Goal: Task Accomplishment & Management: Use online tool/utility

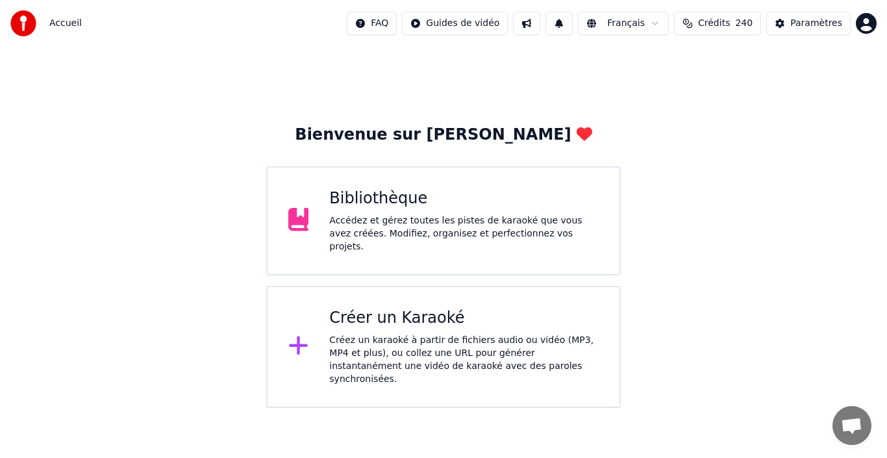
click at [543, 235] on div "Accédez et gérez toutes les pistes de karaoké que vous avez créées. Modifiez, o…" at bounding box center [463, 233] width 269 height 39
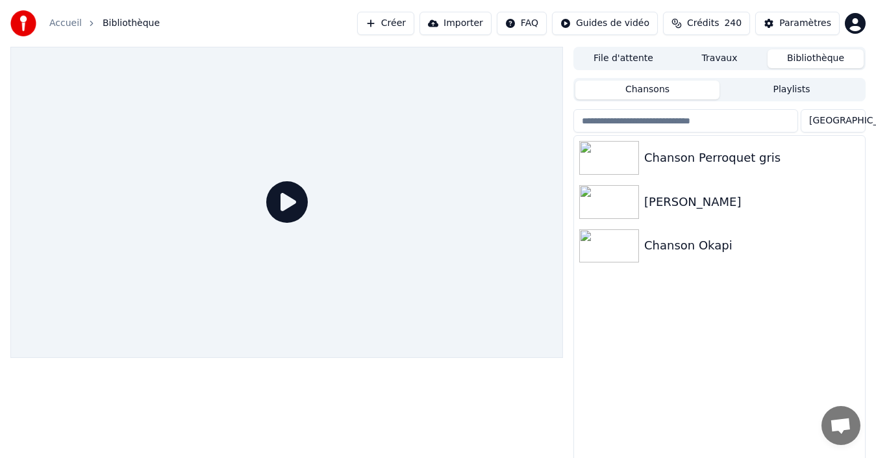
click at [323, 5] on div "Accueil Bibliothèque Créer Importer FAQ Guides de vidéo Crédits 240 Paramètres" at bounding box center [438, 23] width 876 height 47
click at [56, 21] on link "Accueil" at bounding box center [65, 23] width 32 height 13
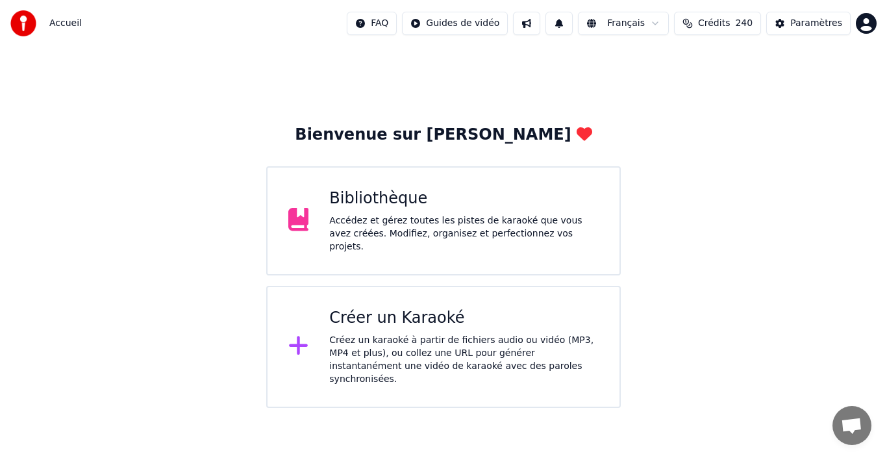
click at [418, 299] on div "Créer un Karaoké Créez un karaoké à partir de fichiers audio ou vidéo (MP3, MP4…" at bounding box center [443, 347] width 355 height 122
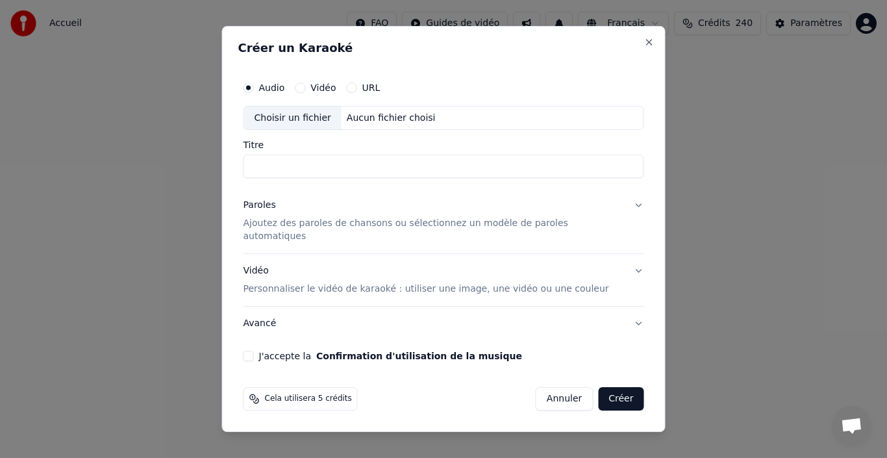
click at [308, 130] on div "Choisir un fichier" at bounding box center [292, 117] width 97 height 23
click at [644, 47] on button "Close" at bounding box center [649, 42] width 10 height 10
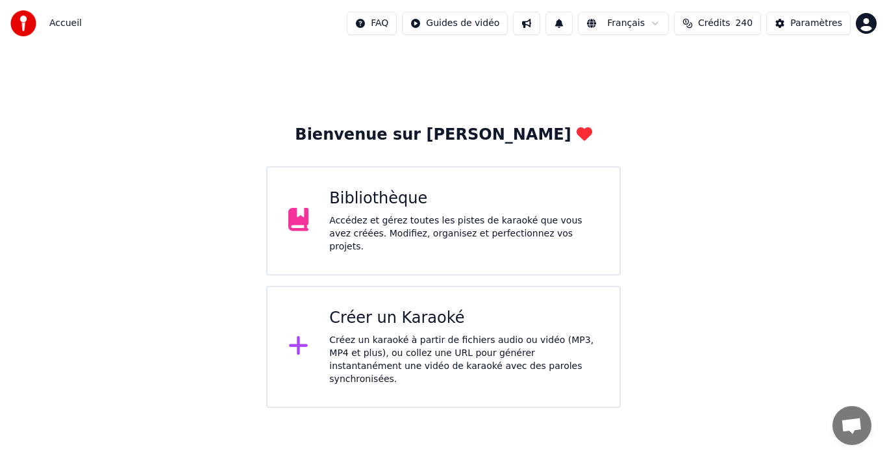
click at [492, 227] on div "Accédez et gérez toutes les pistes de karaoké que vous avez créées. Modifiez, o…" at bounding box center [463, 233] width 269 height 39
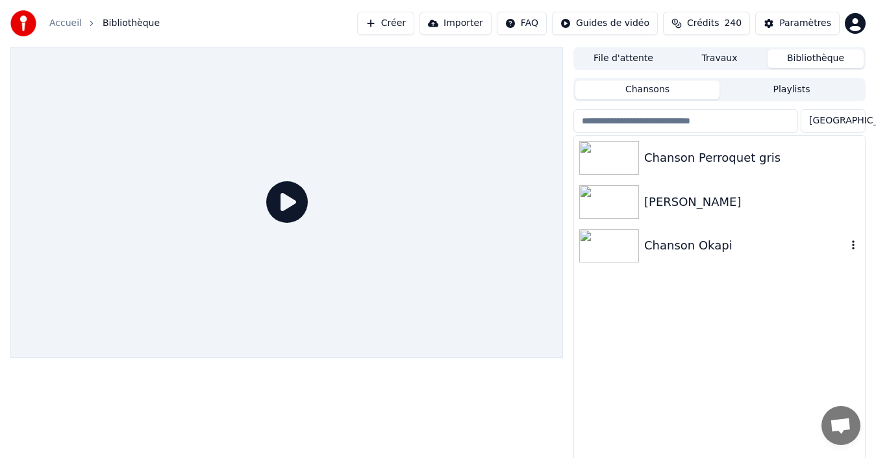
click at [697, 238] on div "Chanson Okapi" at bounding box center [745, 245] width 203 height 18
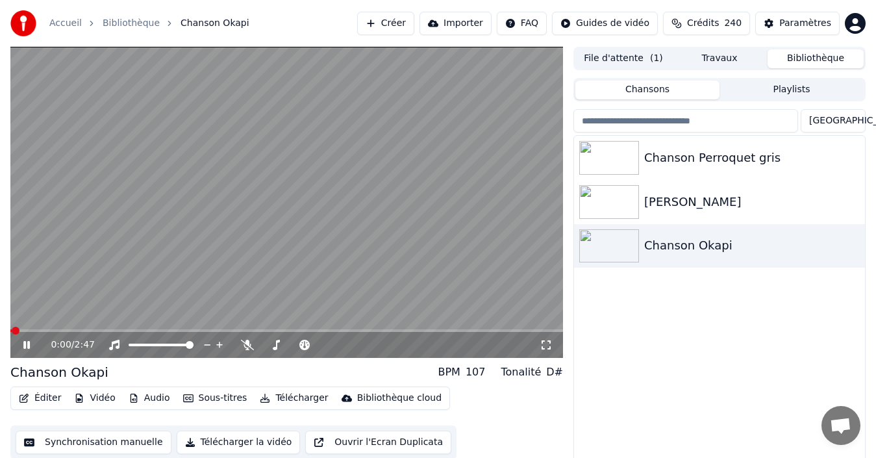
click at [25, 349] on icon at bounding box center [36, 345] width 30 height 10
click at [84, 398] on button "Vidéo" at bounding box center [94, 398] width 51 height 18
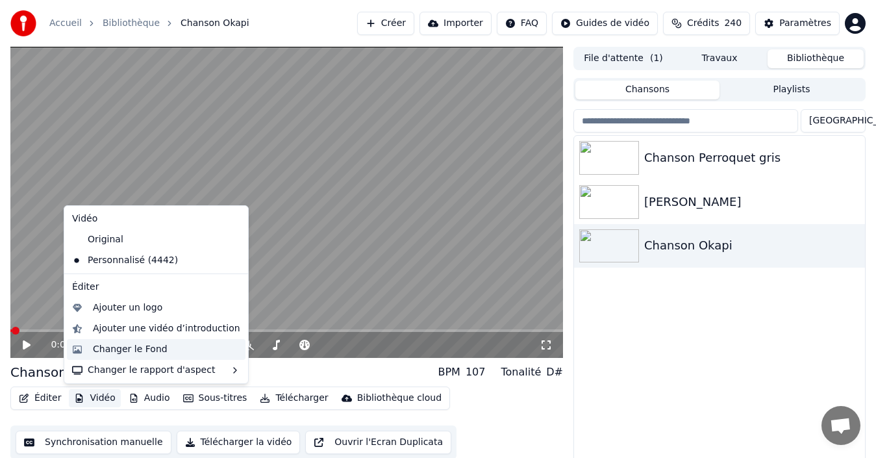
click at [105, 357] on div "Changer le Fond" at bounding box center [156, 349] width 179 height 21
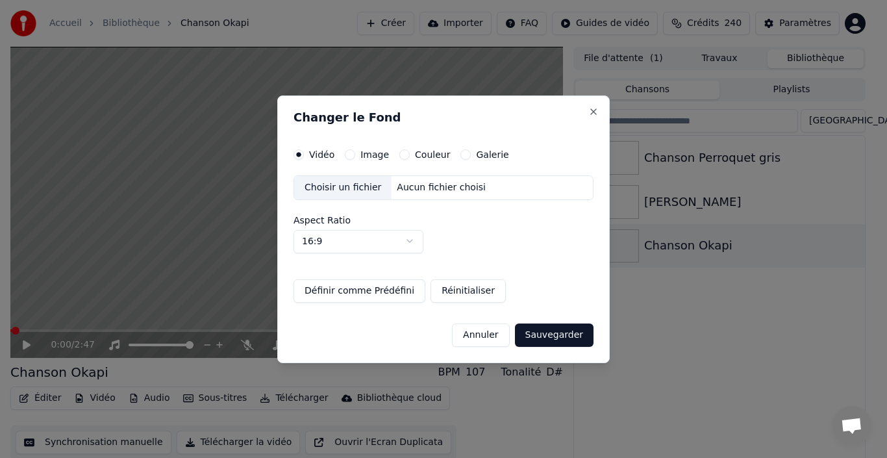
click at [400, 155] on button "Couleur" at bounding box center [404, 154] width 10 height 10
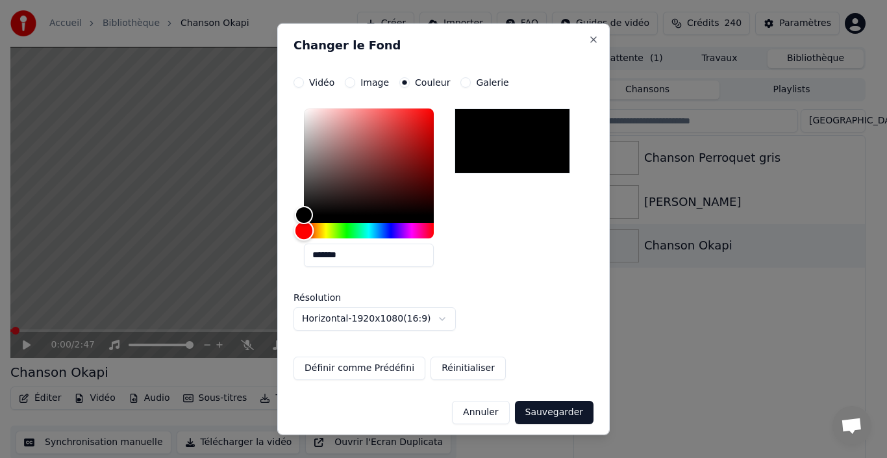
click at [345, 233] on div "Hue" at bounding box center [369, 230] width 130 height 16
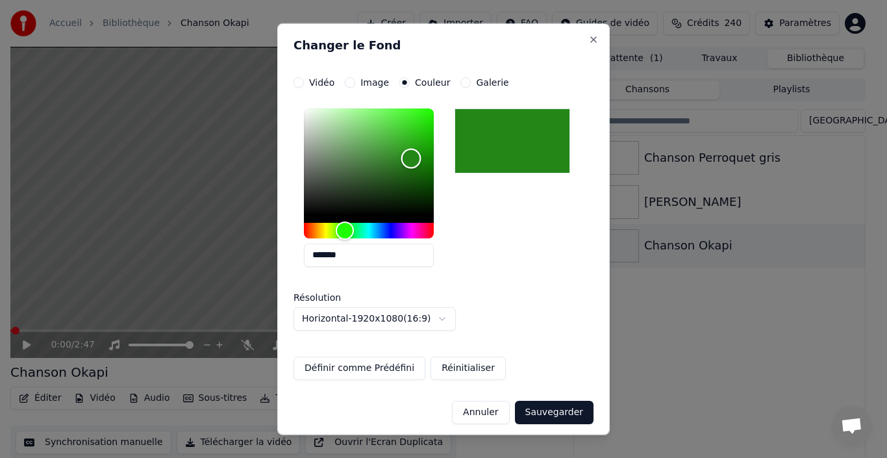
click at [411, 158] on div "Color" at bounding box center [369, 161] width 130 height 106
type input "*******"
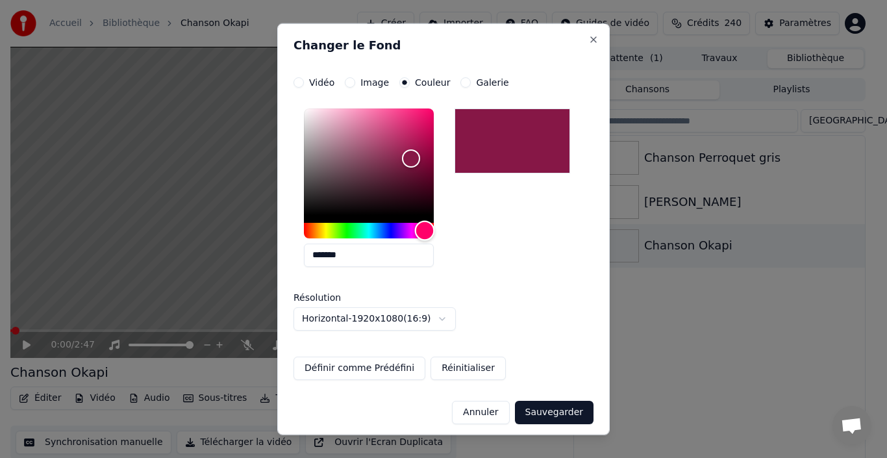
click at [425, 238] on div "Hue" at bounding box center [369, 230] width 130 height 16
click at [562, 410] on button "Sauvegarder" at bounding box center [554, 411] width 79 height 23
click at [541, 410] on div "Annuler Sauvegarder" at bounding box center [443, 407] width 300 height 34
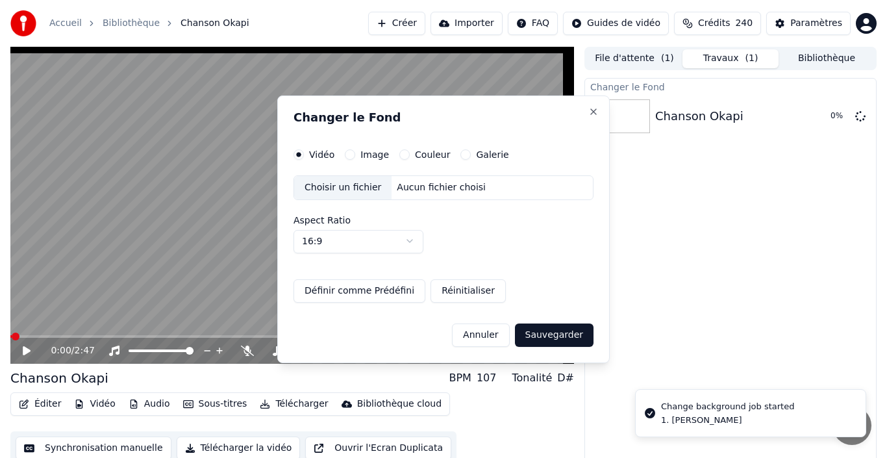
click at [350, 232] on button "16:9" at bounding box center [358, 240] width 130 height 23
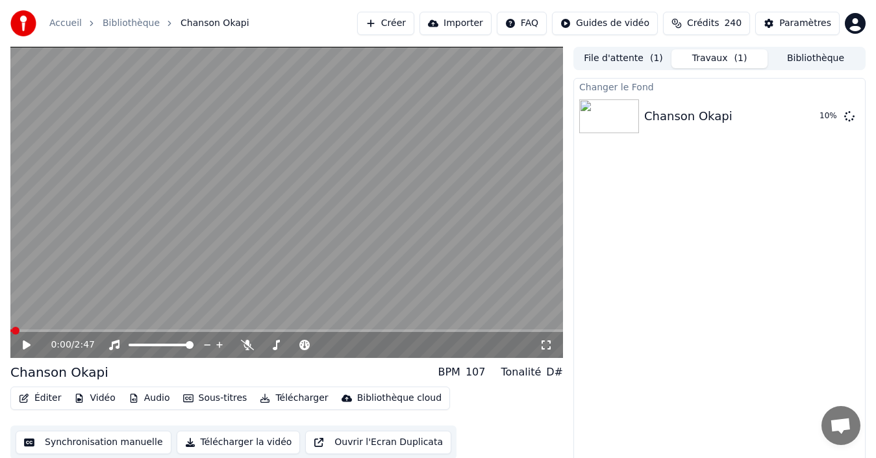
scroll to position [9, 0]
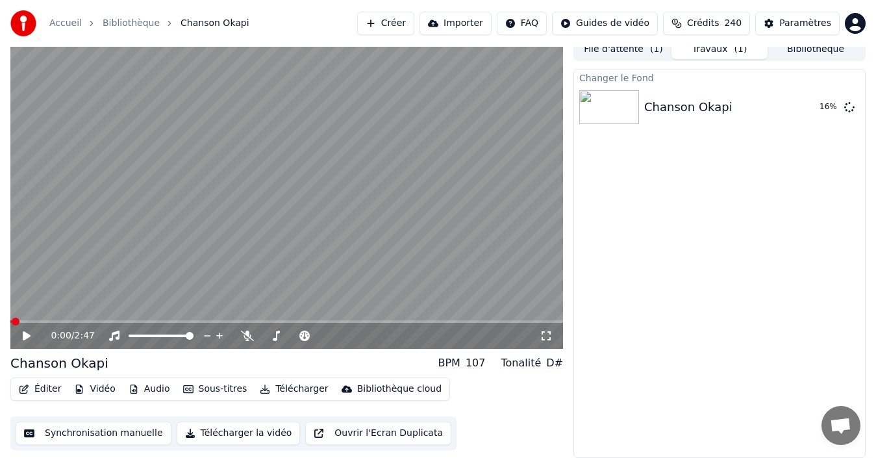
click at [25, 338] on icon at bounding box center [27, 335] width 8 height 9
click at [29, 338] on icon at bounding box center [26, 336] width 6 height 8
click at [247, 338] on icon at bounding box center [247, 335] width 13 height 10
click at [290, 338] on div at bounding box center [306, 335] width 105 height 13
click at [314, 332] on div at bounding box center [306, 335] width 105 height 13
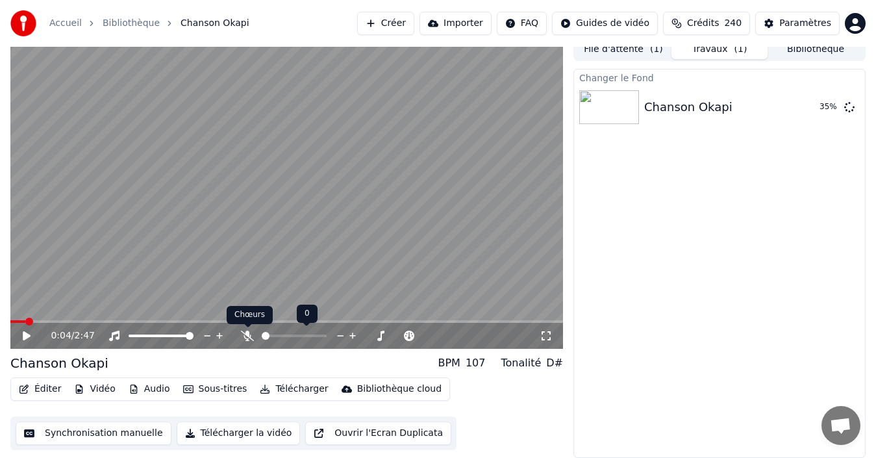
click at [245, 337] on icon at bounding box center [247, 335] width 13 height 10
click at [244, 338] on icon at bounding box center [247, 335] width 13 height 10
click at [26, 336] on icon at bounding box center [27, 335] width 8 height 9
click at [24, 340] on icon at bounding box center [36, 335] width 30 height 10
click at [27, 338] on icon at bounding box center [36, 335] width 30 height 10
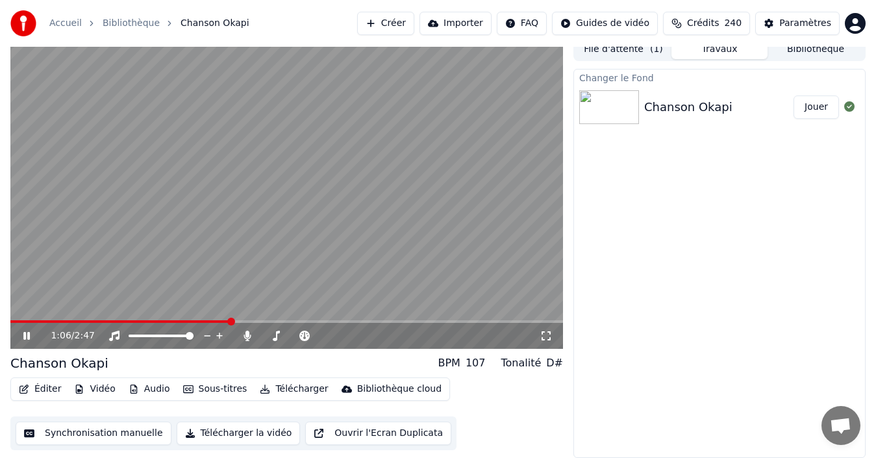
click at [25, 338] on icon at bounding box center [26, 336] width 6 height 8
click at [223, 321] on span at bounding box center [120, 321] width 221 height 3
click at [27, 338] on icon at bounding box center [27, 335] width 8 height 9
click at [27, 338] on icon at bounding box center [36, 335] width 30 height 10
click at [79, 438] on button "Synchronisation manuelle" at bounding box center [94, 432] width 156 height 23
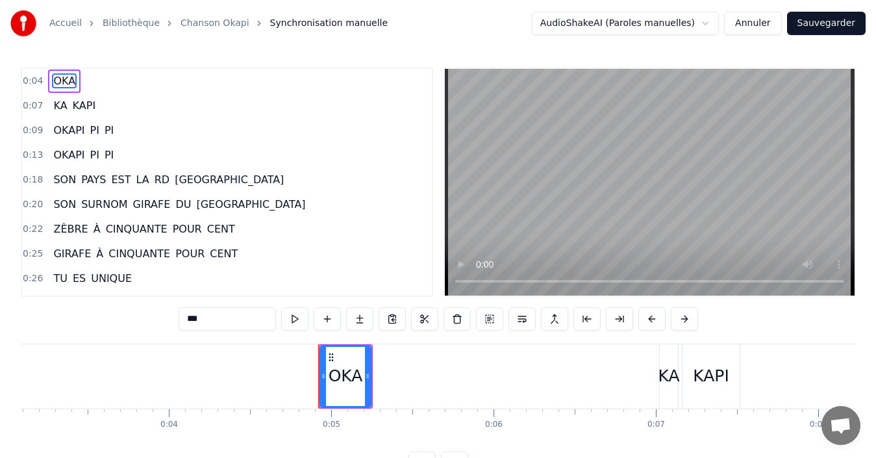
scroll to position [0, 436]
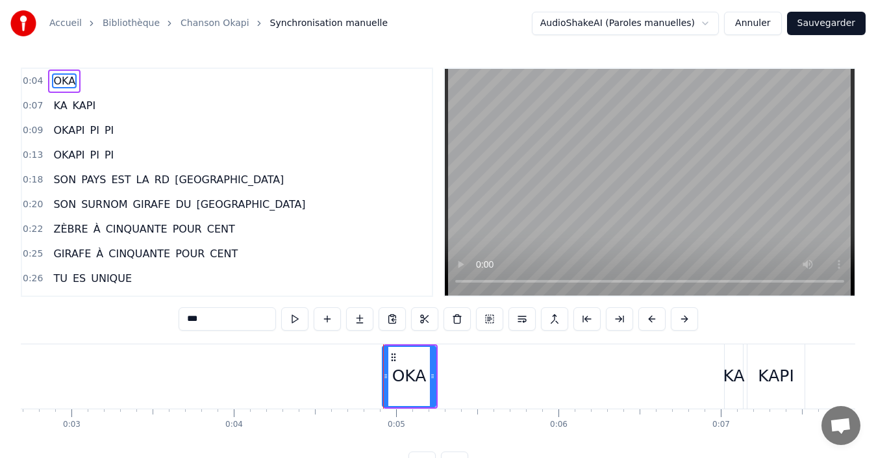
drag, startPoint x: 386, startPoint y: 382, endPoint x: 383, endPoint y: 396, distance: 13.9
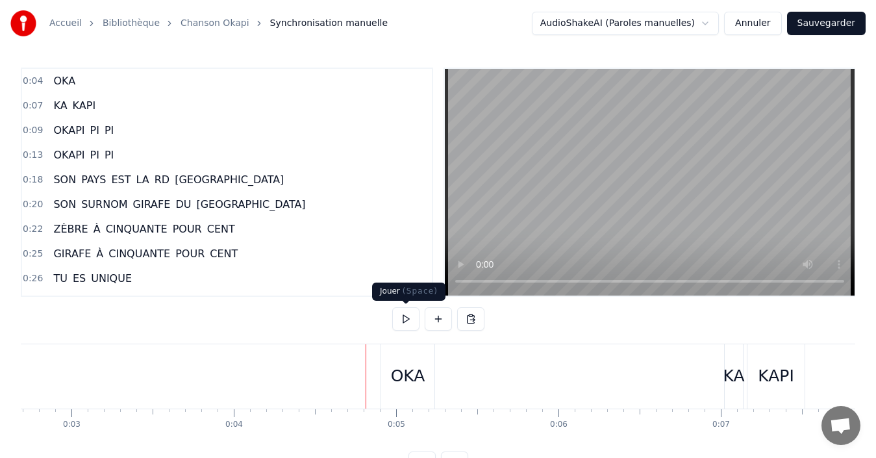
click at [407, 319] on button at bounding box center [405, 318] width 27 height 23
click at [406, 326] on button at bounding box center [405, 318] width 27 height 23
click at [406, 382] on div "OKA" at bounding box center [408, 376] width 34 height 25
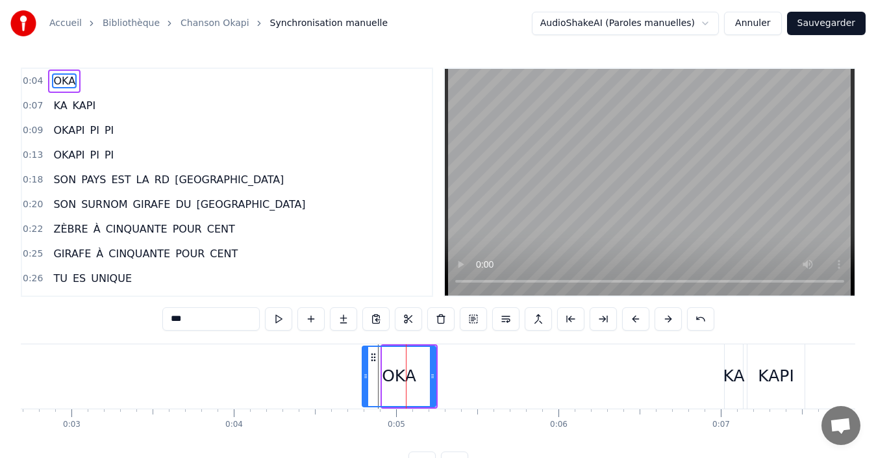
drag, startPoint x: 384, startPoint y: 375, endPoint x: 364, endPoint y: 375, distance: 20.1
click at [364, 375] on icon at bounding box center [365, 376] width 5 height 10
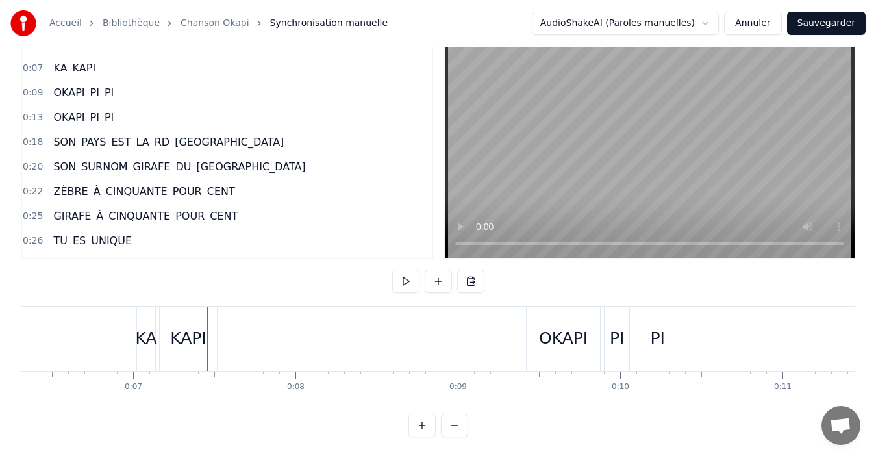
scroll to position [0, 980]
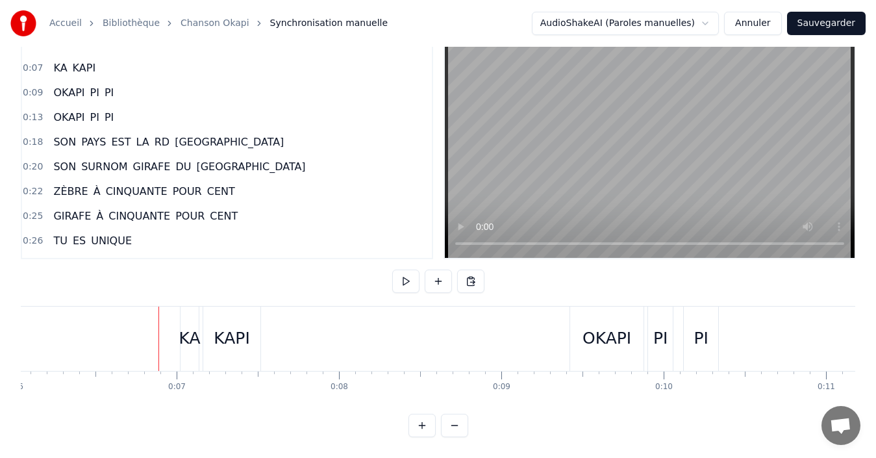
click at [238, 326] on div "KAPI" at bounding box center [232, 338] width 36 height 25
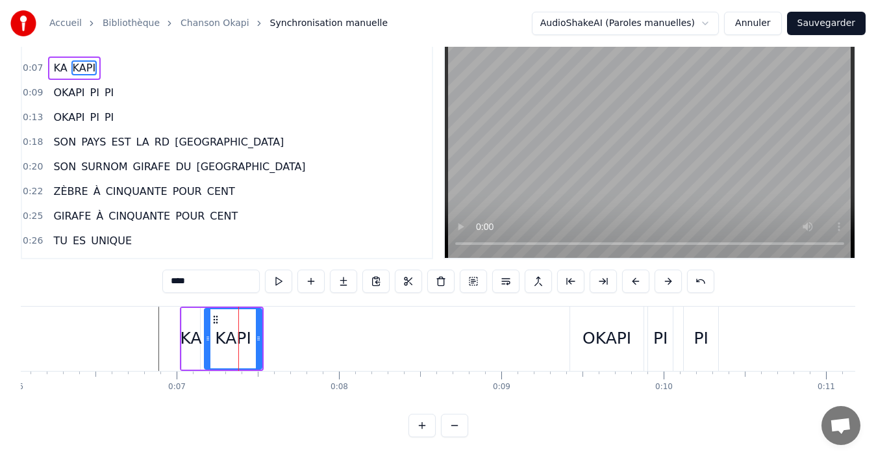
scroll to position [0, 0]
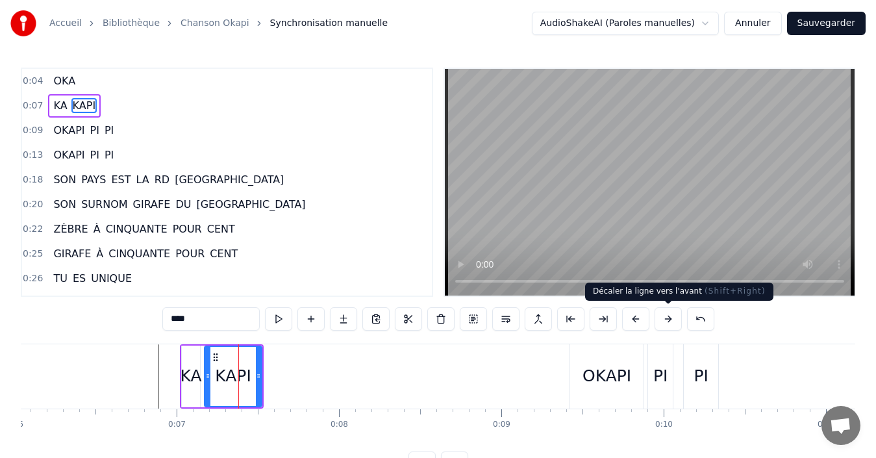
click at [669, 323] on button at bounding box center [667, 318] width 27 height 23
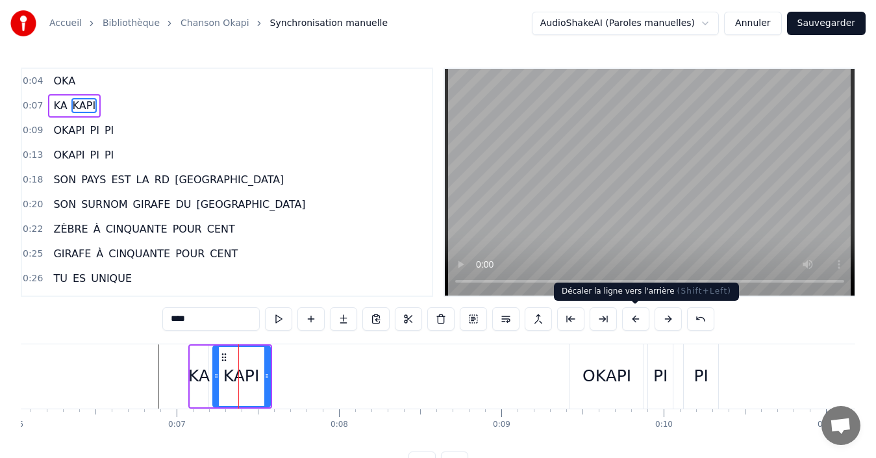
click at [640, 325] on button at bounding box center [635, 318] width 27 height 23
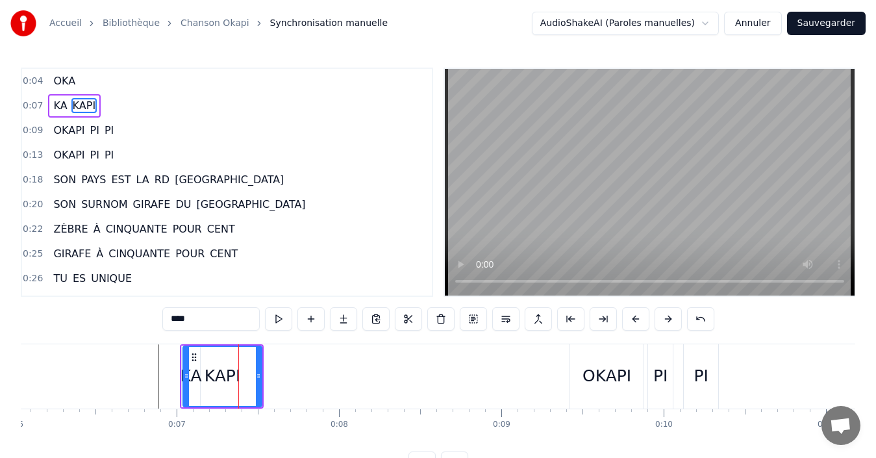
drag, startPoint x: 210, startPoint y: 378, endPoint x: 188, endPoint y: 378, distance: 21.4
click at [188, 378] on icon at bounding box center [186, 376] width 5 height 10
click at [278, 316] on button at bounding box center [278, 318] width 27 height 23
click at [276, 321] on button at bounding box center [278, 318] width 27 height 23
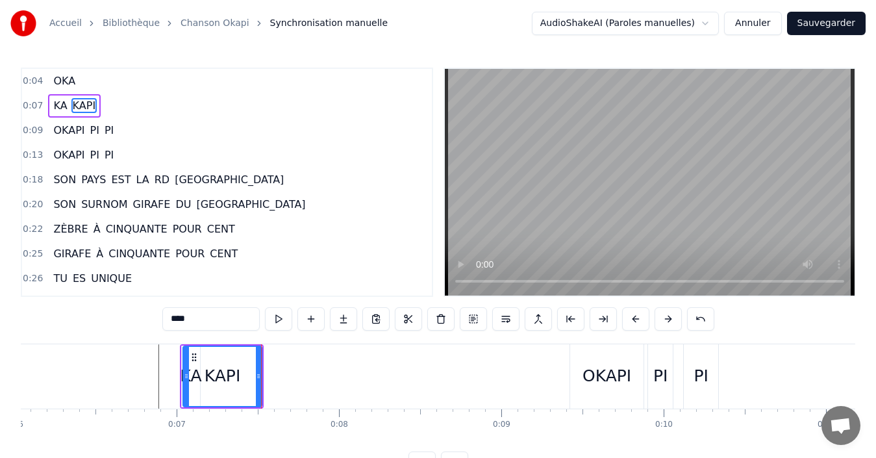
click at [277, 321] on button at bounding box center [278, 318] width 27 height 23
click at [184, 382] on div at bounding box center [184, 376] width 5 height 59
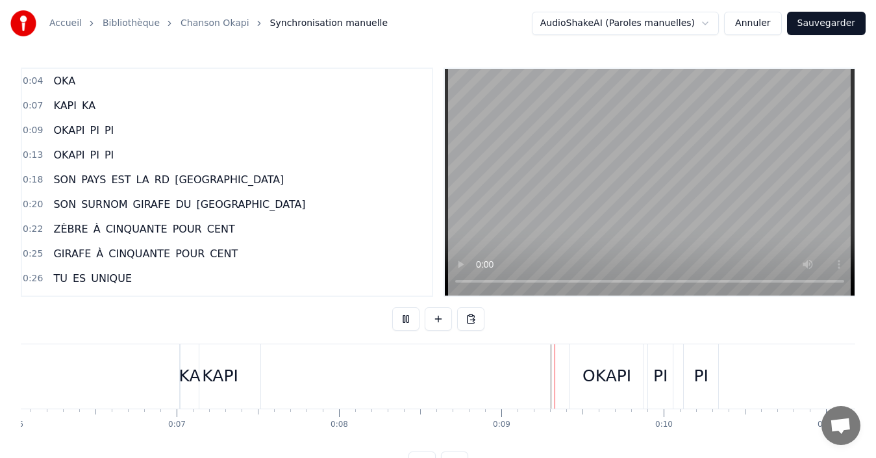
scroll to position [49, 0]
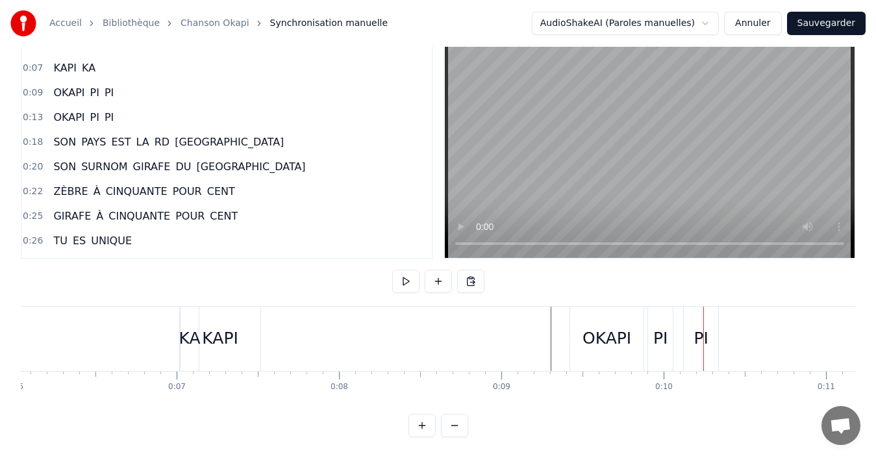
click at [574, 330] on div "OKAPI" at bounding box center [606, 338] width 73 height 64
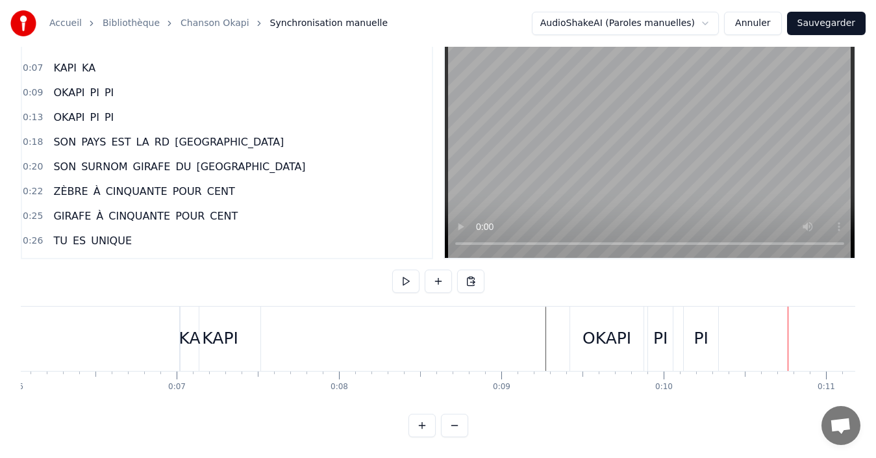
drag, startPoint x: 582, startPoint y: 344, endPoint x: 570, endPoint y: 344, distance: 12.3
click at [570, 344] on div "OKAPI" at bounding box center [606, 338] width 75 height 64
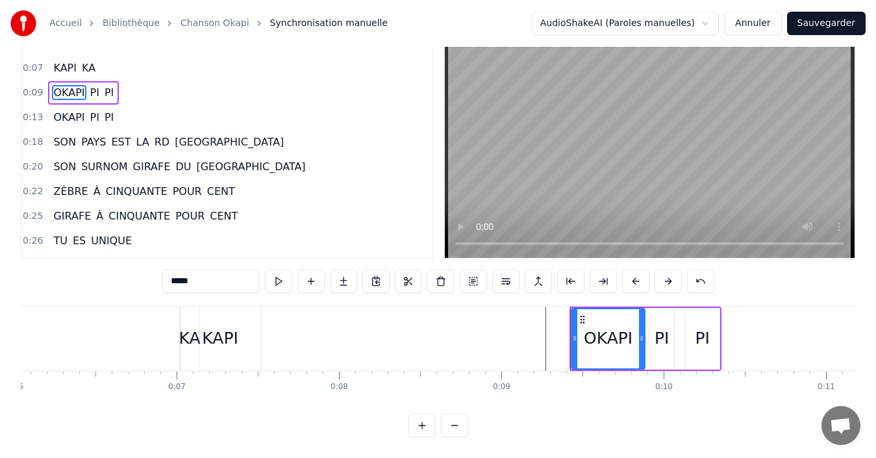
scroll to position [0, 0]
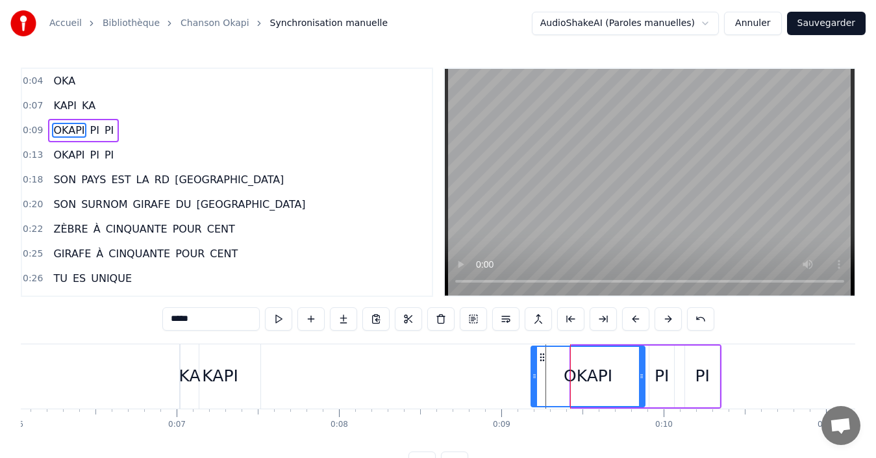
drag, startPoint x: 575, startPoint y: 386, endPoint x: 534, endPoint y: 384, distance: 40.3
click at [534, 384] on div at bounding box center [534, 376] width 5 height 59
drag, startPoint x: 642, startPoint y: 368, endPoint x: 612, endPoint y: 367, distance: 29.9
click at [612, 367] on div at bounding box center [611, 376] width 5 height 59
drag, startPoint x: 565, startPoint y: 356, endPoint x: 578, endPoint y: 358, distance: 13.2
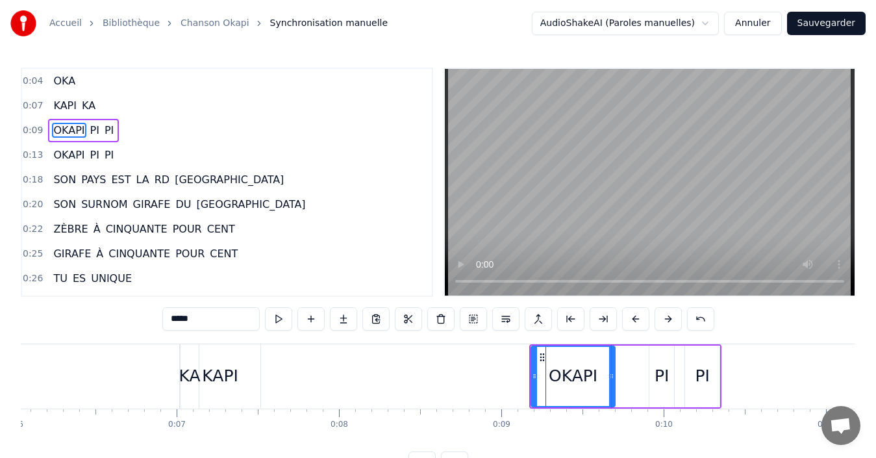
click at [578, 358] on div "OKAPI" at bounding box center [573, 376] width 82 height 59
drag, startPoint x: 532, startPoint y: 377, endPoint x: 546, endPoint y: 378, distance: 13.7
click at [546, 378] on icon at bounding box center [547, 376] width 5 height 10
click at [658, 366] on div "PI" at bounding box center [661, 376] width 14 height 25
type input "**"
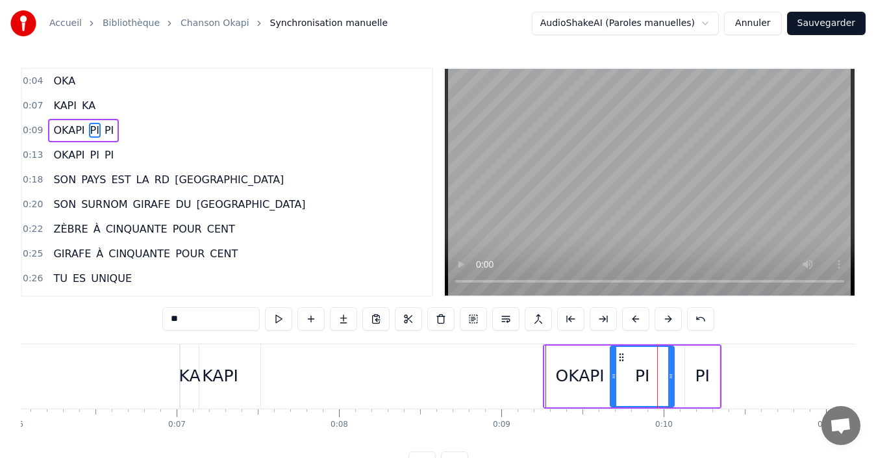
drag, startPoint x: 650, startPoint y: 375, endPoint x: 611, endPoint y: 380, distance: 39.3
click at [611, 380] on icon at bounding box center [613, 376] width 5 height 10
drag, startPoint x: 655, startPoint y: 378, endPoint x: 641, endPoint y: 375, distance: 14.5
click at [641, 375] on icon at bounding box center [640, 376] width 5 height 10
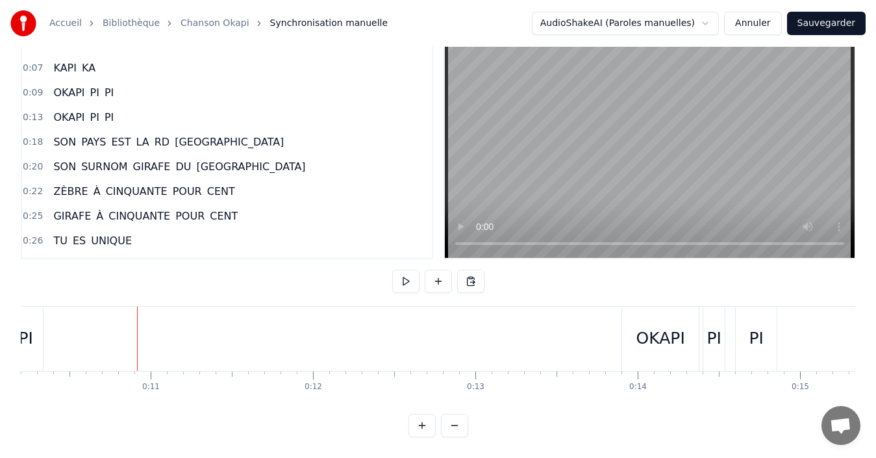
scroll to position [0, 1656]
click at [629, 349] on div "OKAPI" at bounding box center [659, 338] width 77 height 64
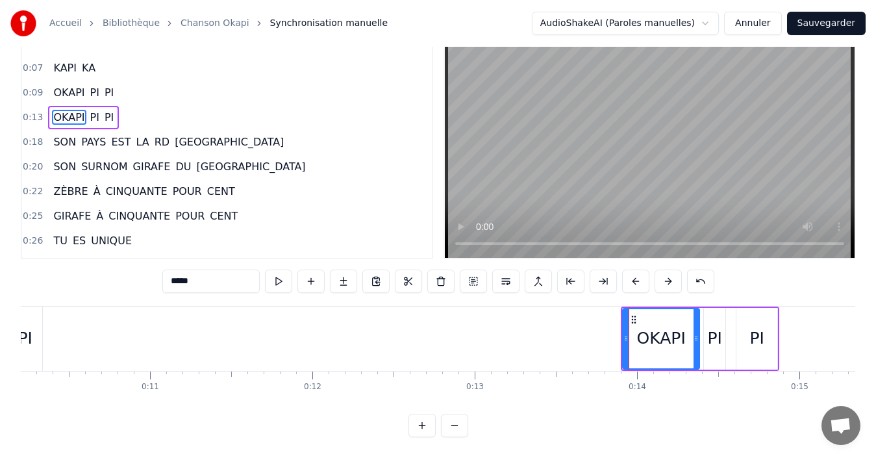
scroll to position [0, 0]
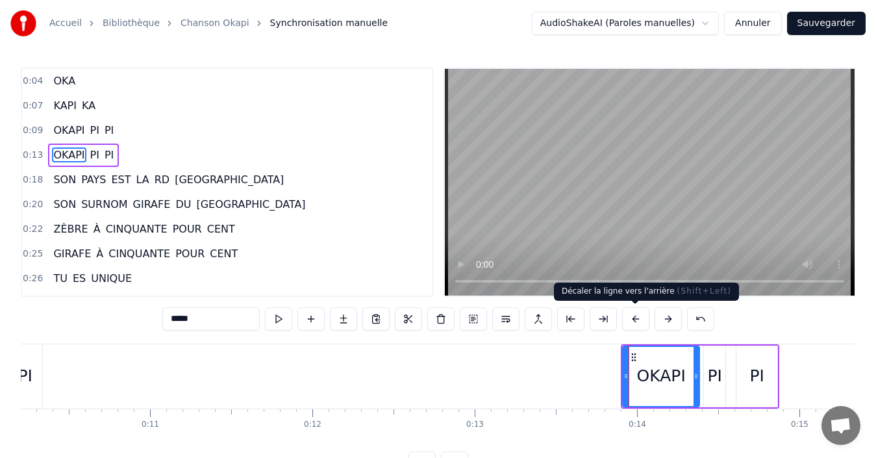
click at [638, 326] on button at bounding box center [635, 318] width 27 height 23
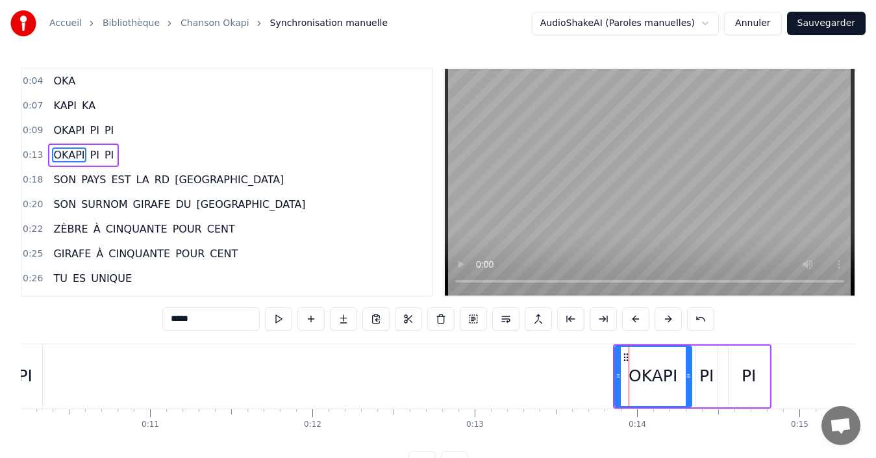
click at [637, 326] on button at bounding box center [635, 318] width 27 height 23
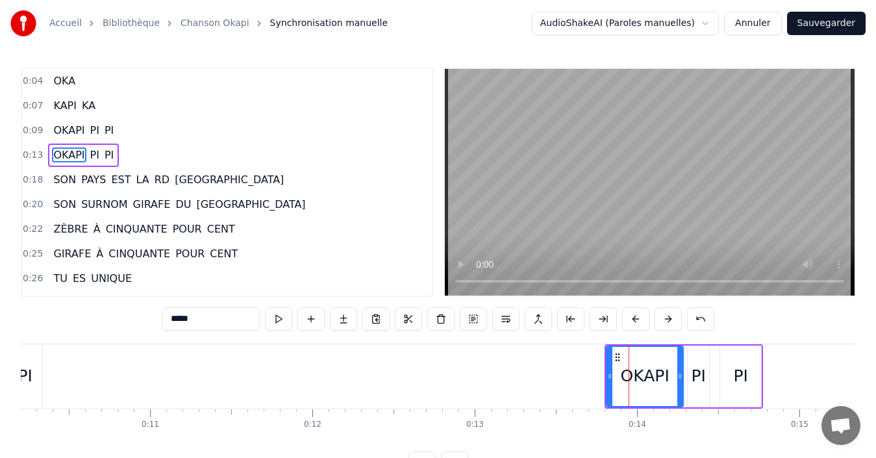
click at [637, 326] on button at bounding box center [635, 318] width 27 height 23
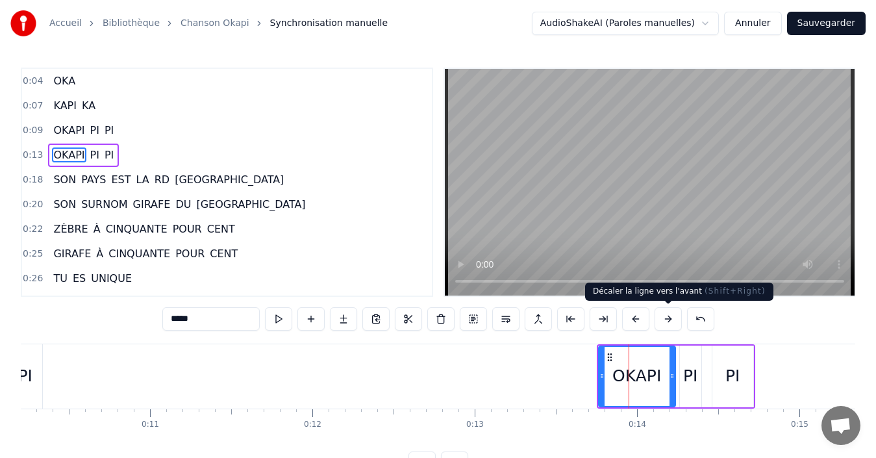
click at [671, 326] on button at bounding box center [667, 318] width 27 height 23
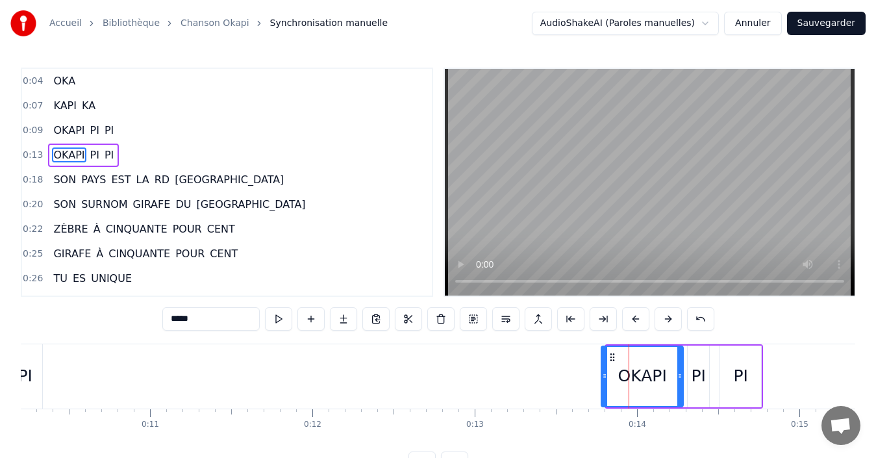
click at [603, 386] on div at bounding box center [604, 376] width 5 height 59
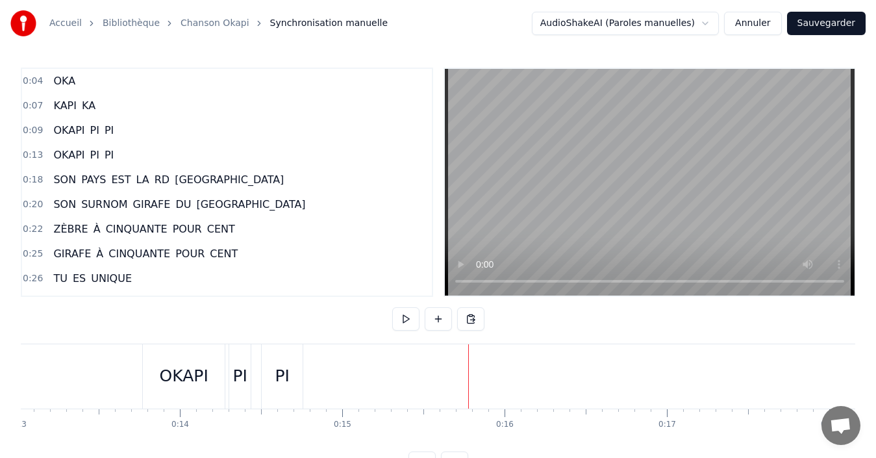
scroll to position [0, 2092]
click at [262, 375] on div "PI" at bounding box center [261, 376] width 14 height 25
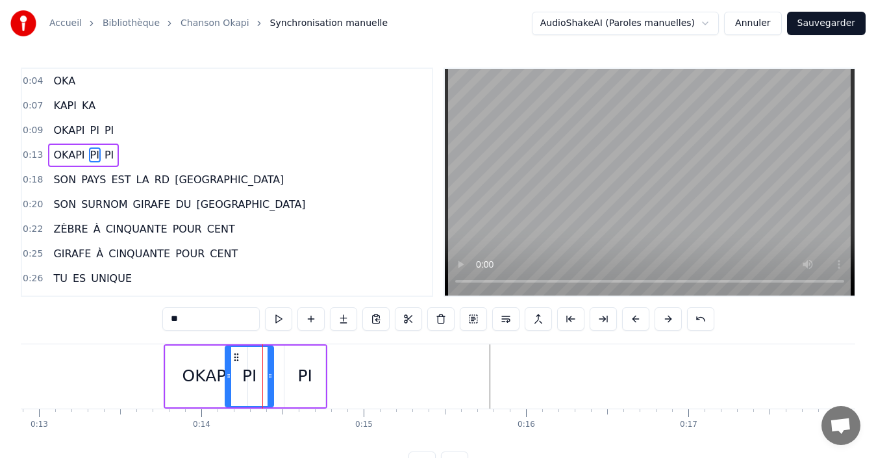
drag, startPoint x: 256, startPoint y: 382, endPoint x: 229, endPoint y: 386, distance: 26.9
click at [229, 386] on div at bounding box center [228, 376] width 5 height 59
drag, startPoint x: 266, startPoint y: 378, endPoint x: 257, endPoint y: 377, distance: 9.2
click at [257, 377] on icon at bounding box center [258, 376] width 5 height 10
click at [303, 378] on div "PI" at bounding box center [304, 376] width 14 height 25
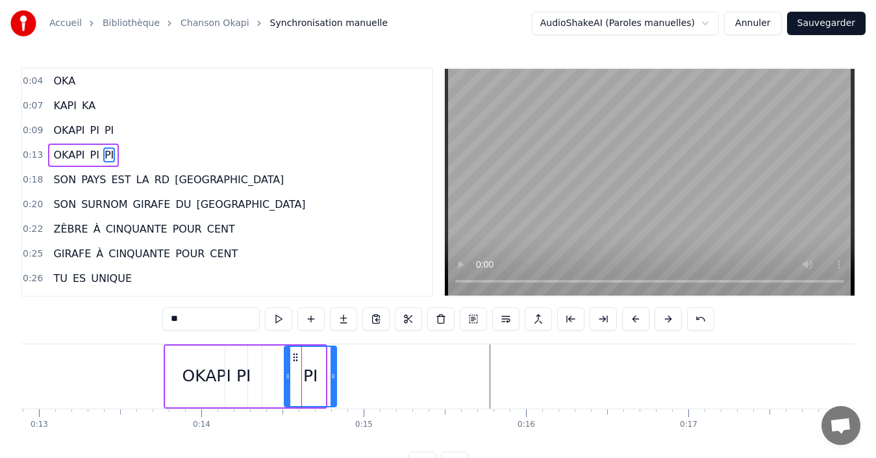
drag, startPoint x: 322, startPoint y: 381, endPoint x: 333, endPoint y: 382, distance: 11.1
click at [333, 382] on div at bounding box center [332, 376] width 5 height 59
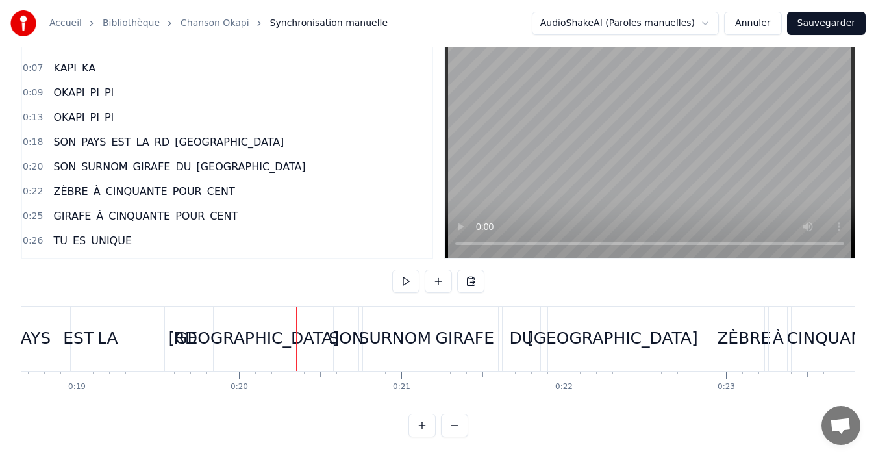
scroll to position [0, 2941]
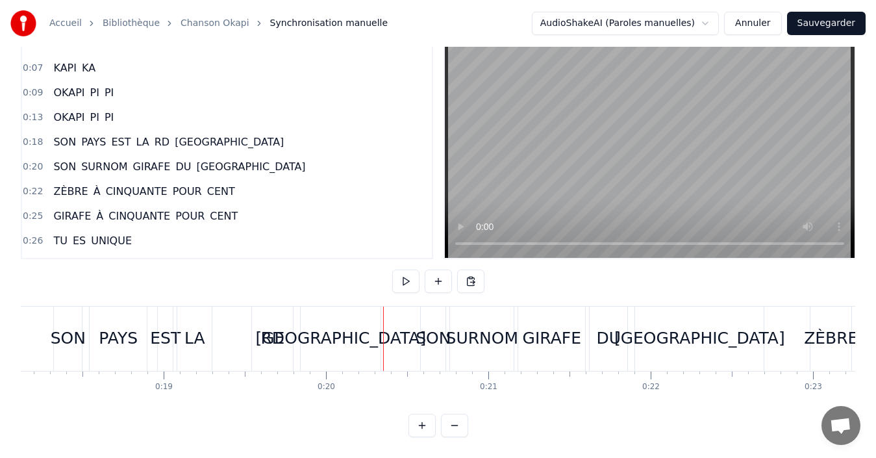
click at [270, 326] on div "RD" at bounding box center [272, 338] width 24 height 25
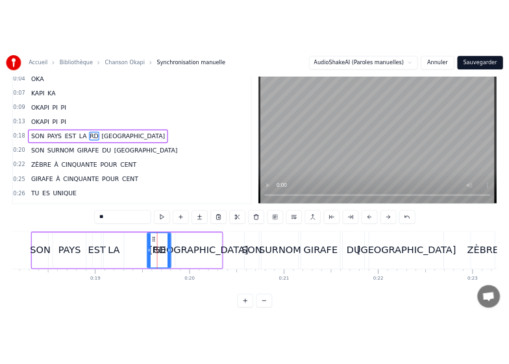
scroll to position [0, 0]
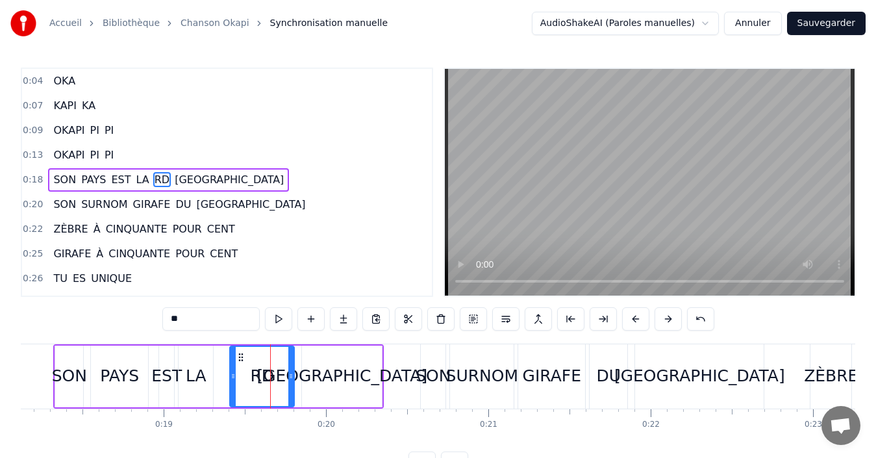
drag, startPoint x: 255, startPoint y: 369, endPoint x: 232, endPoint y: 369, distance: 23.4
click at [232, 369] on div at bounding box center [233, 376] width 5 height 59
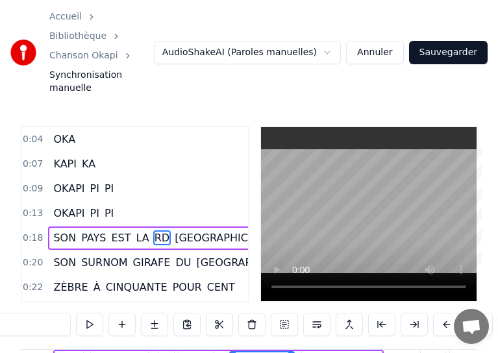
click at [445, 44] on button "Sauvegarder" at bounding box center [448, 52] width 79 height 23
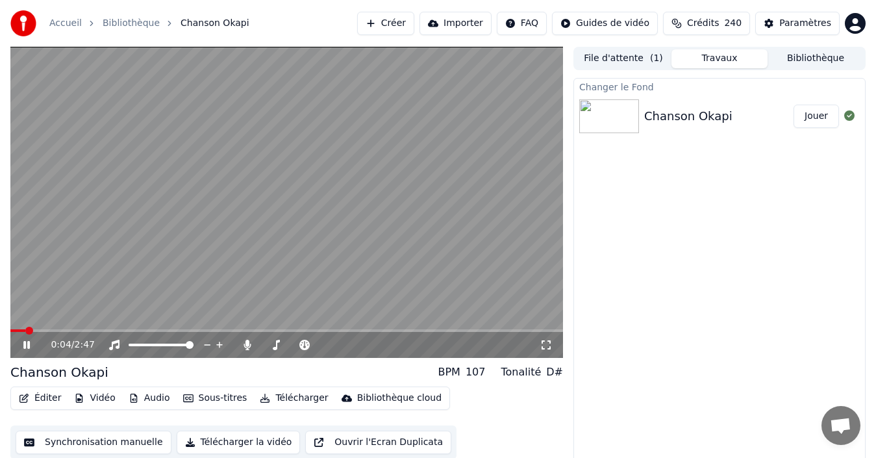
click at [29, 345] on icon at bounding box center [26, 345] width 6 height 8
click at [88, 399] on button "Vidéo" at bounding box center [94, 398] width 51 height 18
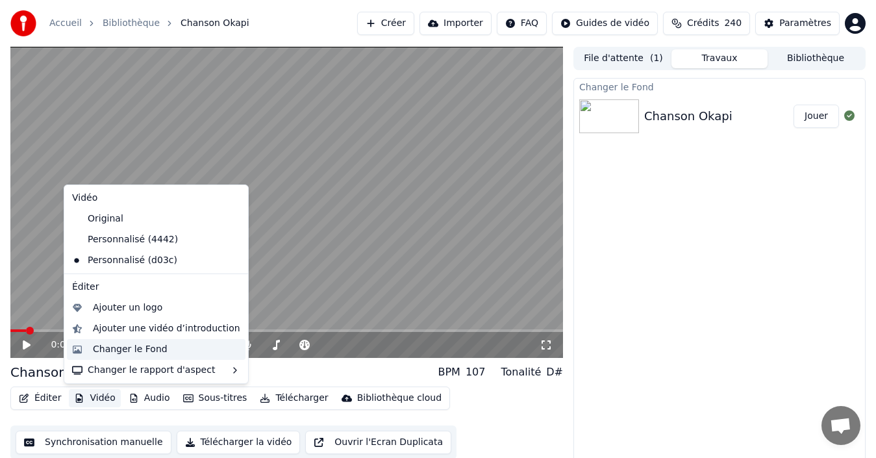
click at [147, 351] on div "Changer le Fond" at bounding box center [130, 349] width 75 height 13
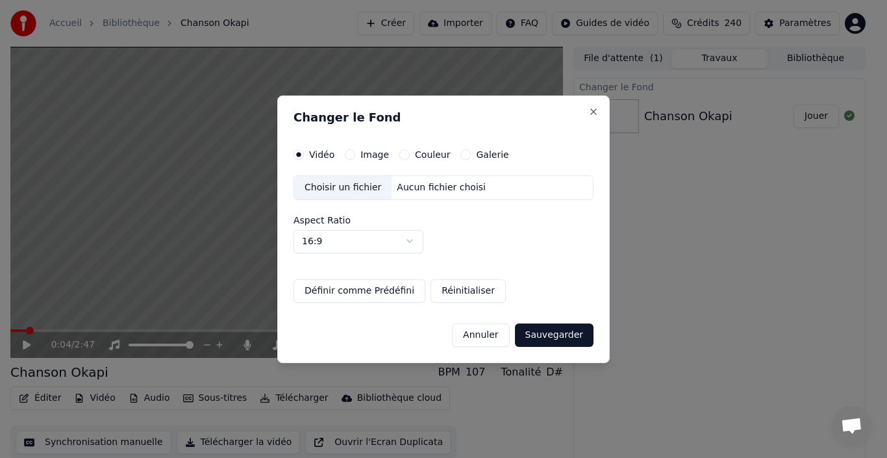
click at [399, 148] on div "Changer le Fond Vidéo Image Couleur Galerie Choisir un fichier Aucun fichier ch…" at bounding box center [443, 229] width 332 height 268
click at [401, 156] on button "Couleur" at bounding box center [404, 154] width 10 height 10
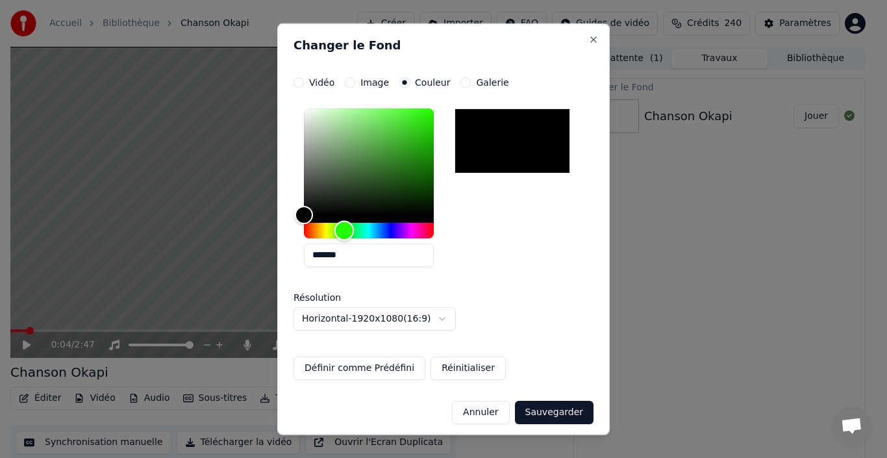
click at [344, 236] on div "Hue" at bounding box center [369, 230] width 130 height 16
type input "*******"
click at [419, 156] on div "Color" at bounding box center [369, 161] width 130 height 106
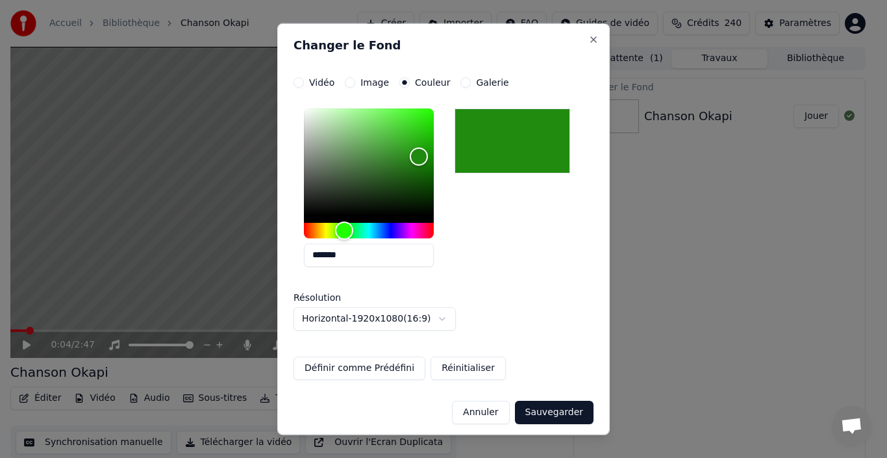
click at [561, 410] on button "Sauvegarder" at bounding box center [554, 411] width 79 height 23
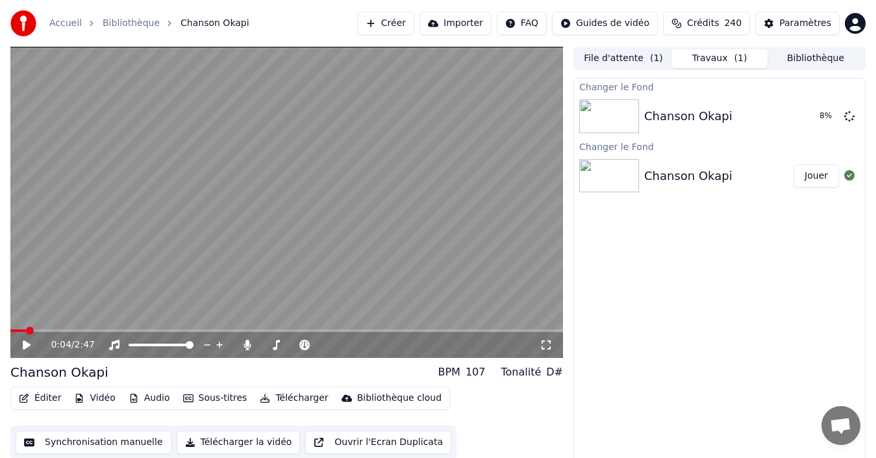
click at [35, 401] on button "Éditer" at bounding box center [40, 398] width 53 height 18
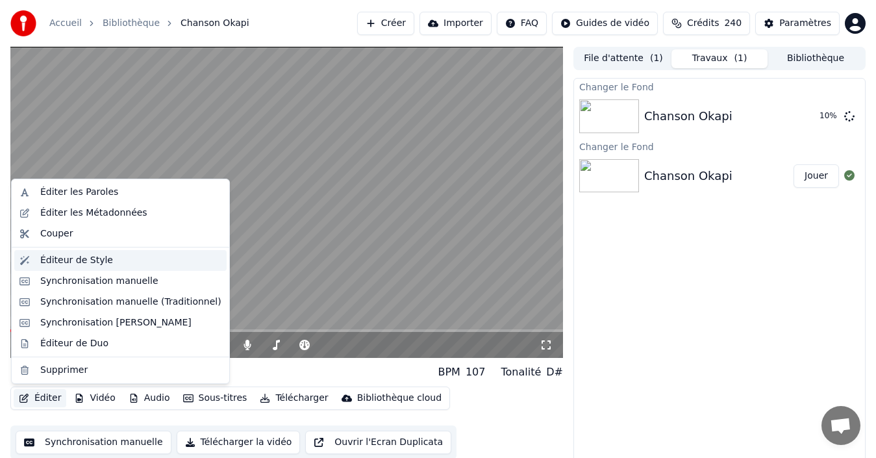
click at [65, 254] on div "Éditeur de Style" at bounding box center [76, 260] width 73 height 13
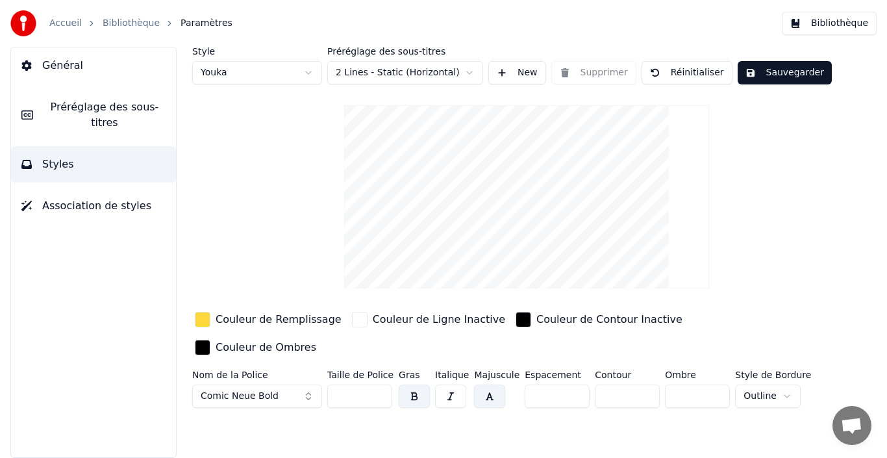
click at [707, 384] on input "***" at bounding box center [697, 395] width 65 height 23
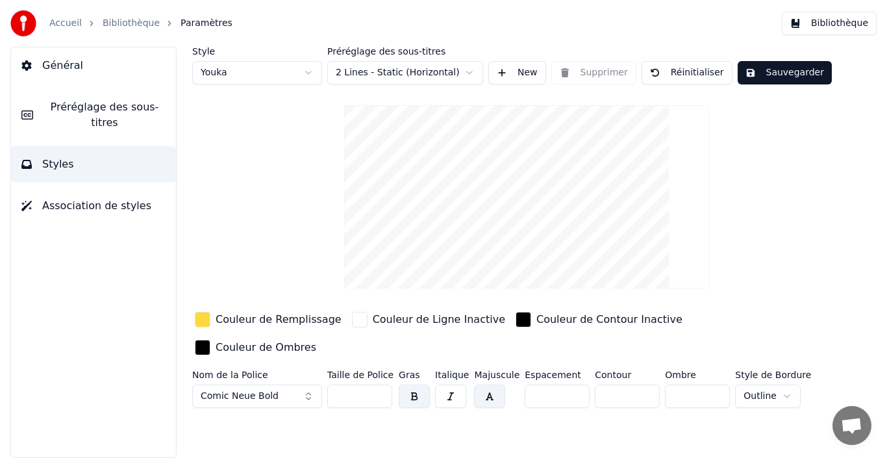
click at [708, 384] on input "**" at bounding box center [697, 395] width 65 height 23
click at [708, 384] on input "*" at bounding box center [697, 395] width 65 height 23
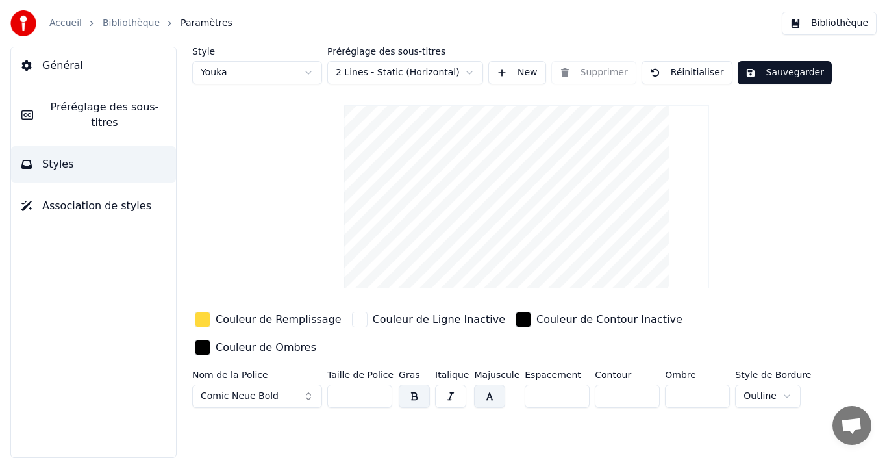
click at [708, 384] on input "*" at bounding box center [697, 395] width 65 height 23
type input "*"
click at [708, 384] on input "*" at bounding box center [697, 395] width 65 height 23
click at [253, 261] on div "Style Youka Préréglage des sous-titres 2 Lines - Static (Horizontal) New Suppri…" at bounding box center [526, 230] width 669 height 366
click at [79, 64] on button "Général" at bounding box center [93, 65] width 165 height 36
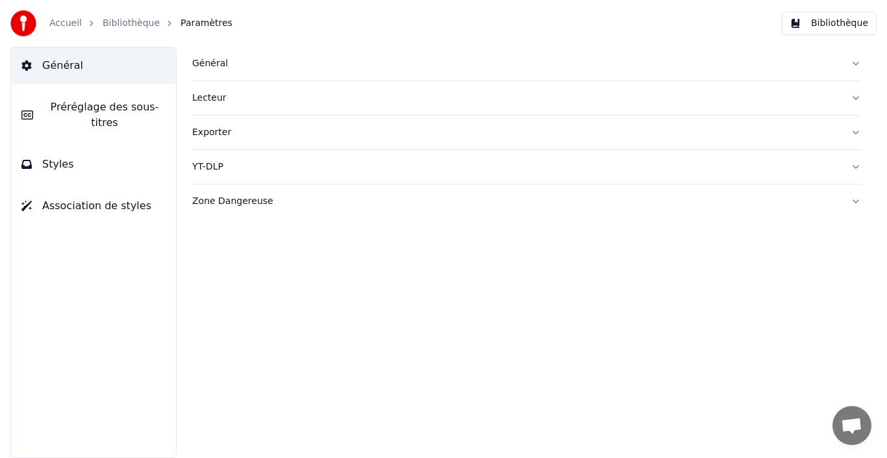
click at [141, 25] on link "Bibliothèque" at bounding box center [131, 23] width 57 height 13
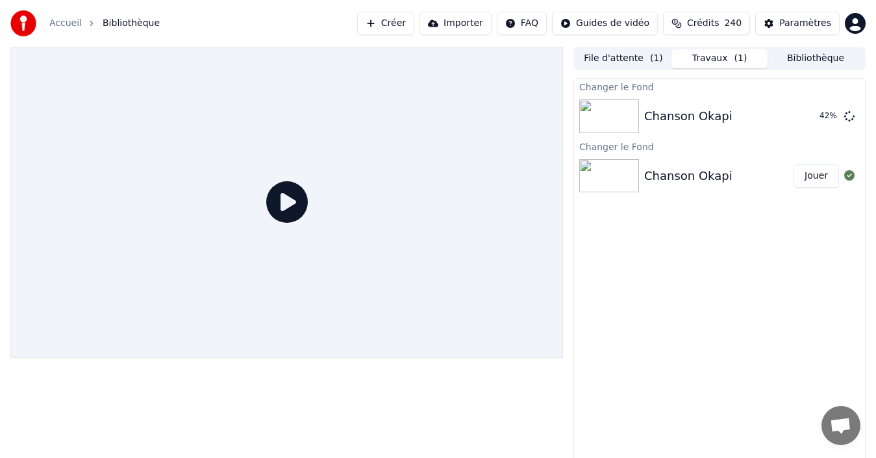
click at [622, 64] on button "File d'attente ( 1 )" at bounding box center [623, 58] width 96 height 19
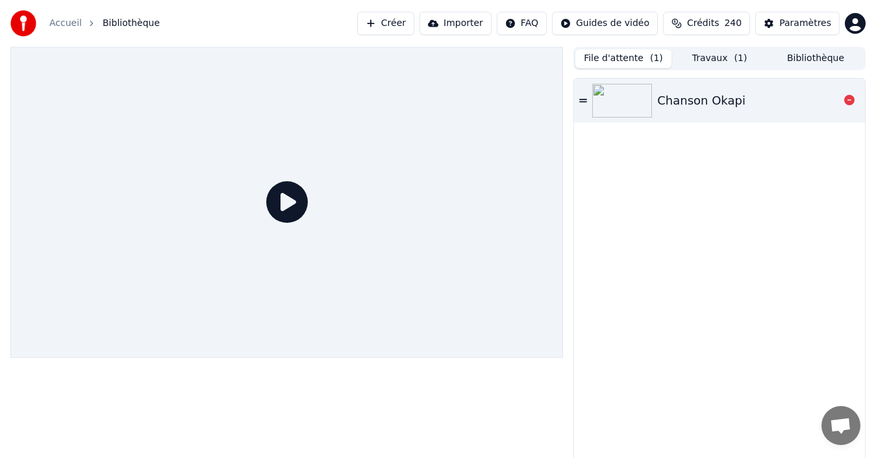
click at [626, 106] on img at bounding box center [622, 101] width 60 height 34
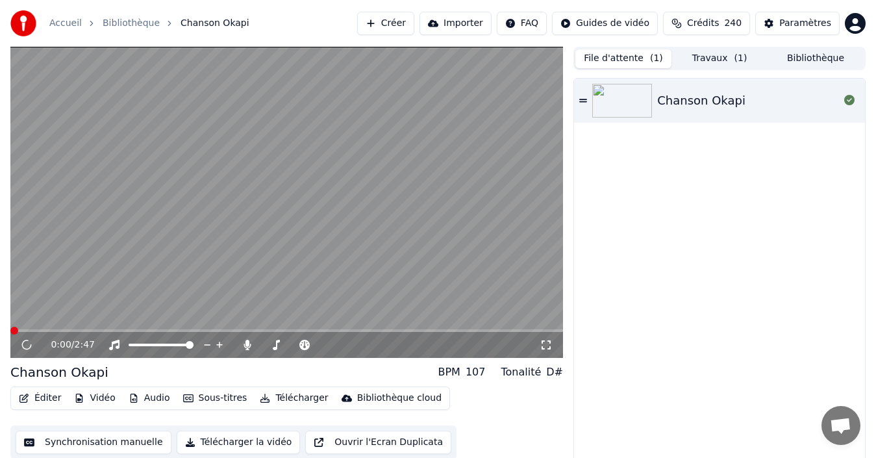
click at [36, 330] on span at bounding box center [286, 330] width 553 height 3
click at [42, 330] on span at bounding box center [286, 330] width 553 height 3
click at [114, 331] on span at bounding box center [286, 330] width 553 height 3
click at [24, 343] on icon at bounding box center [26, 345] width 6 height 8
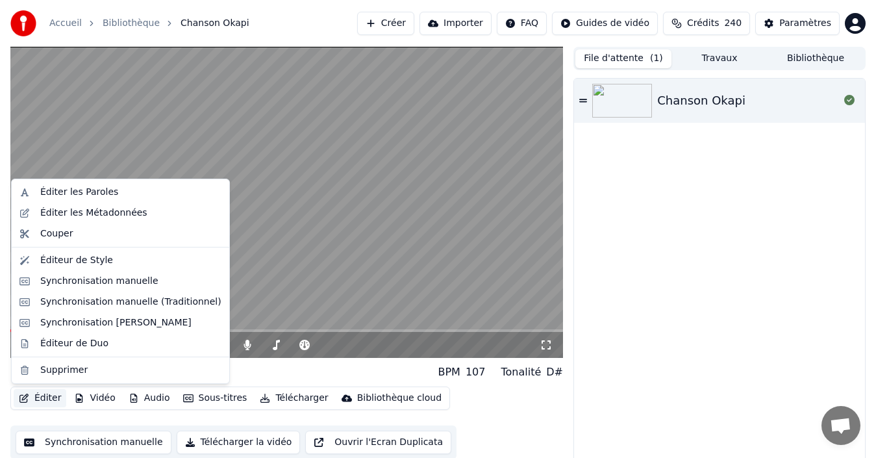
click at [44, 402] on button "Éditer" at bounding box center [40, 398] width 53 height 18
click at [89, 254] on div "Éditeur de Style" at bounding box center [76, 260] width 73 height 13
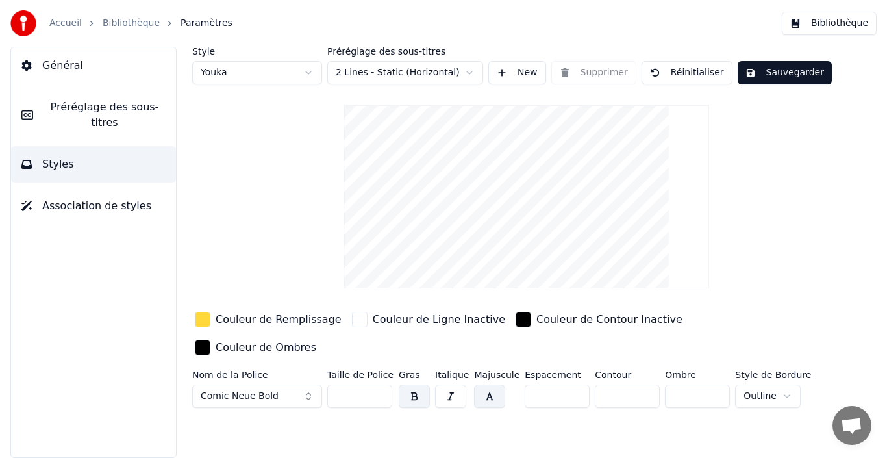
click at [71, 114] on span "Préréglage des sous-titres" at bounding box center [105, 114] width 122 height 31
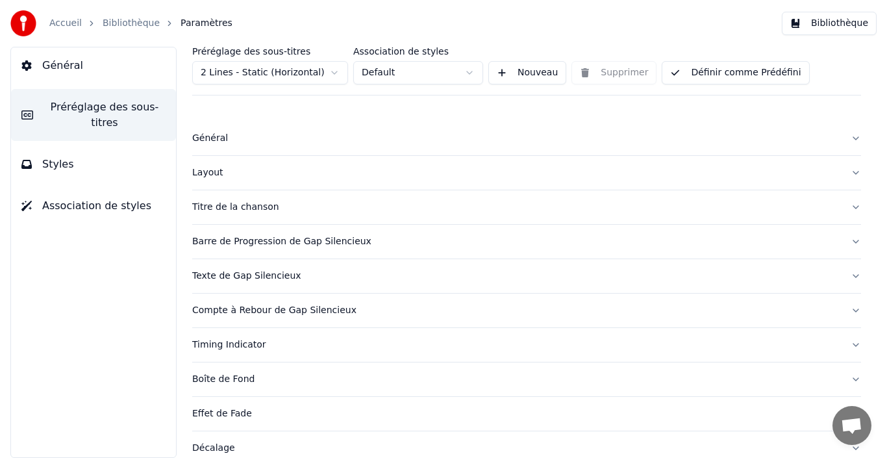
click at [244, 142] on div "Général" at bounding box center [516, 138] width 648 height 13
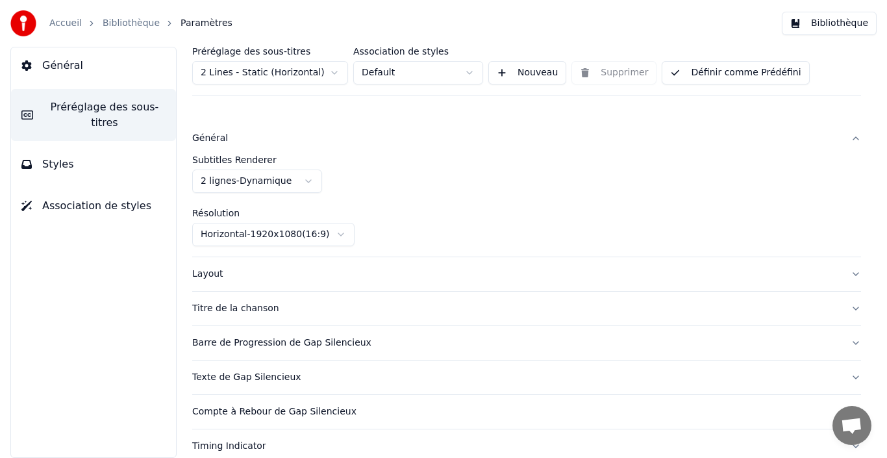
click at [303, 189] on html "Accueil Bibliothèque Paramètres Bibliothèque Général Préréglage des sous-titres…" at bounding box center [443, 229] width 887 height 458
click at [206, 138] on div "Général" at bounding box center [516, 138] width 648 height 13
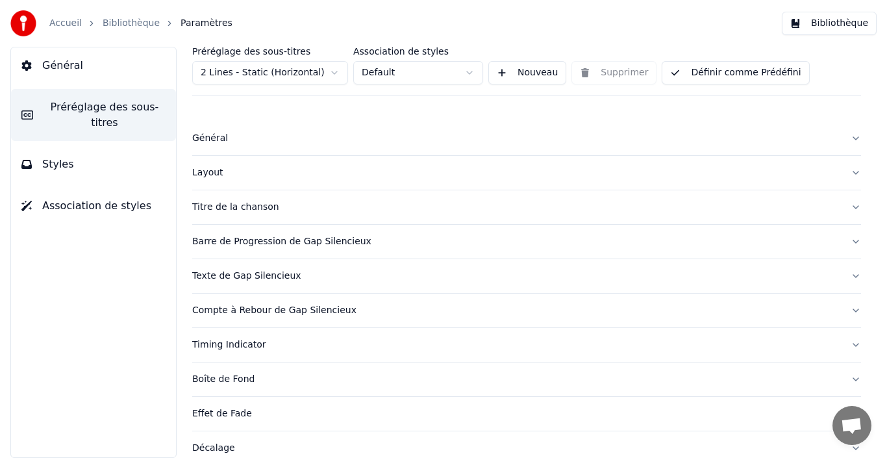
click at [64, 26] on link "Accueil" at bounding box center [65, 23] width 32 height 13
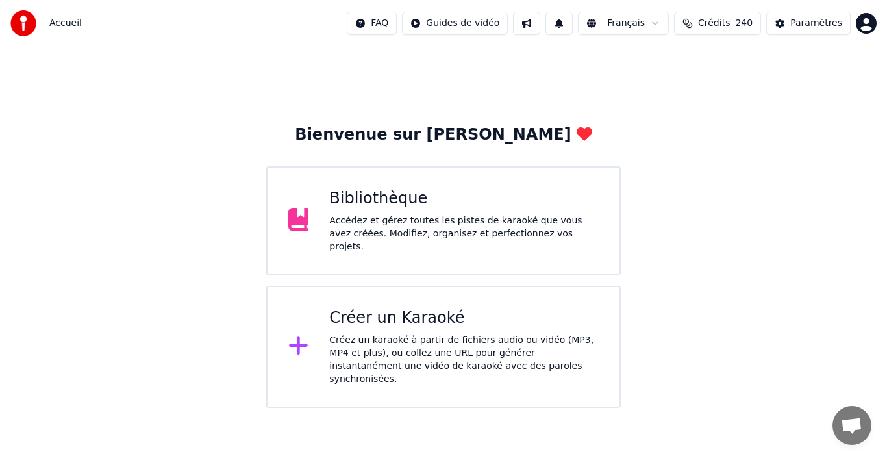
click at [532, 206] on div "Bibliothèque" at bounding box center [463, 198] width 269 height 21
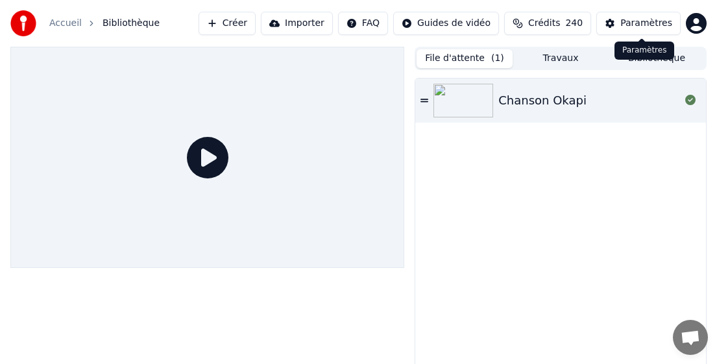
click at [636, 21] on div "Paramètres" at bounding box center [647, 23] width 52 height 13
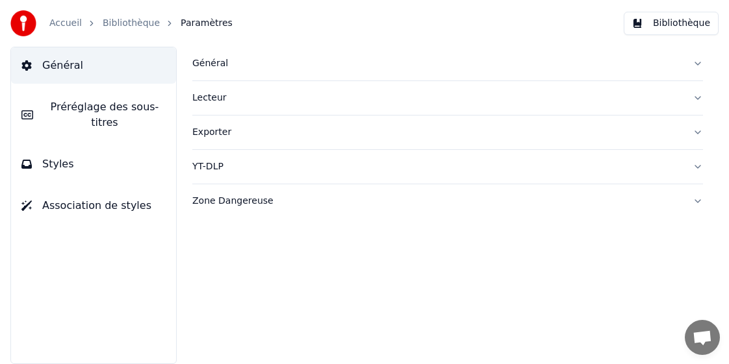
click at [69, 24] on link "Accueil" at bounding box center [65, 23] width 32 height 13
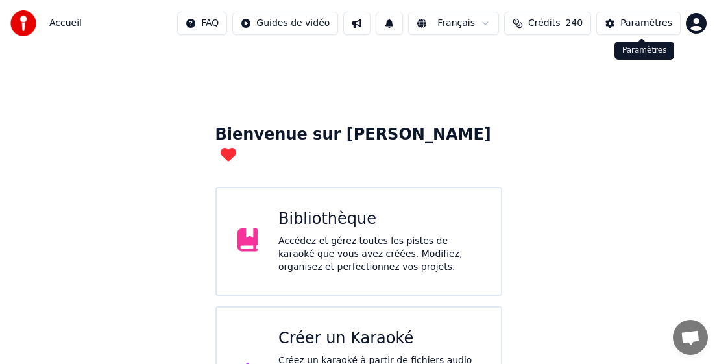
click at [638, 28] on div "Paramètres" at bounding box center [647, 23] width 52 height 13
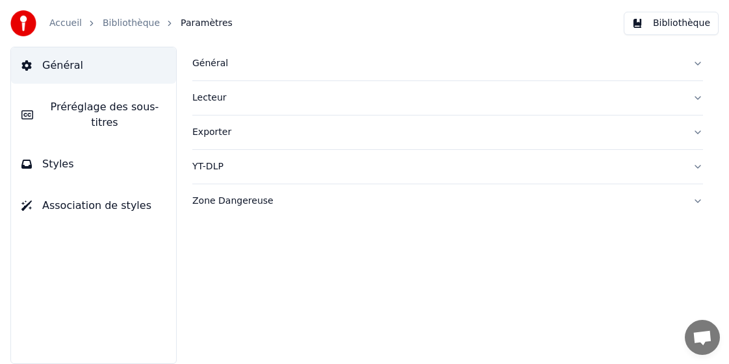
click at [249, 57] on div "Général" at bounding box center [437, 63] width 490 height 13
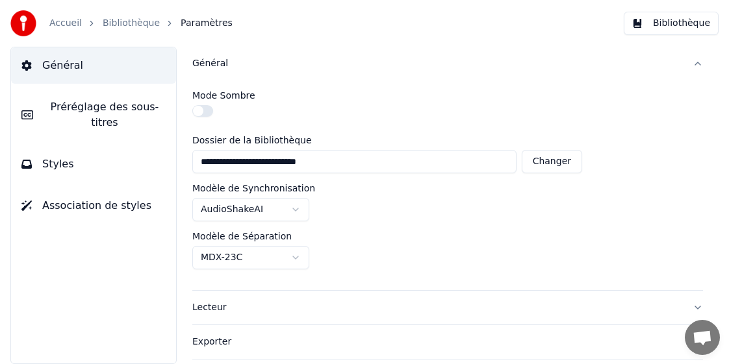
click at [106, 103] on span "Préréglage des sous-titres" at bounding box center [105, 114] width 122 height 31
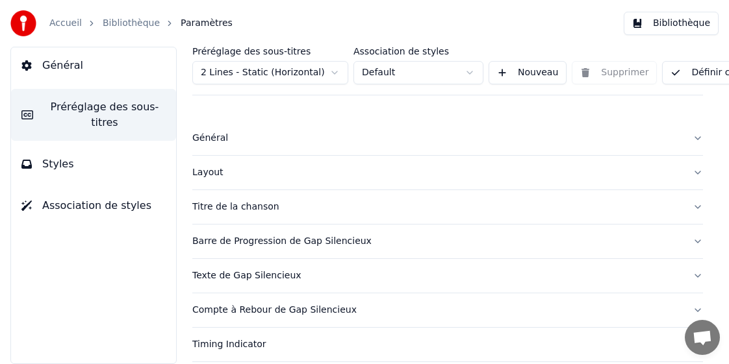
click at [681, 138] on button "Général" at bounding box center [447, 138] width 510 height 34
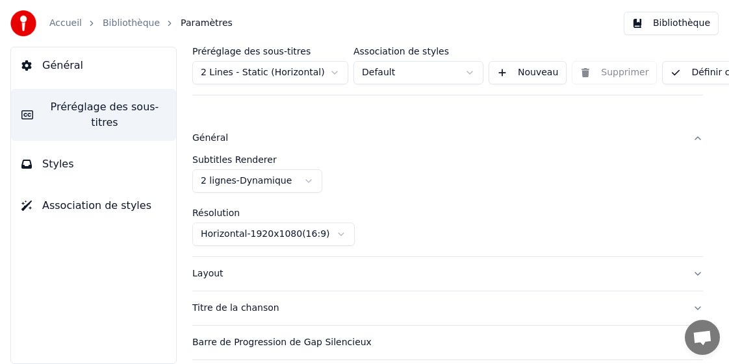
click at [681, 138] on button "Général" at bounding box center [447, 138] width 510 height 34
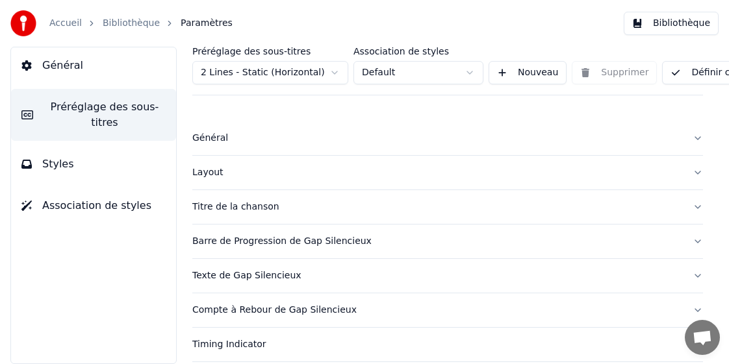
click at [567, 180] on button "Layout" at bounding box center [447, 173] width 510 height 34
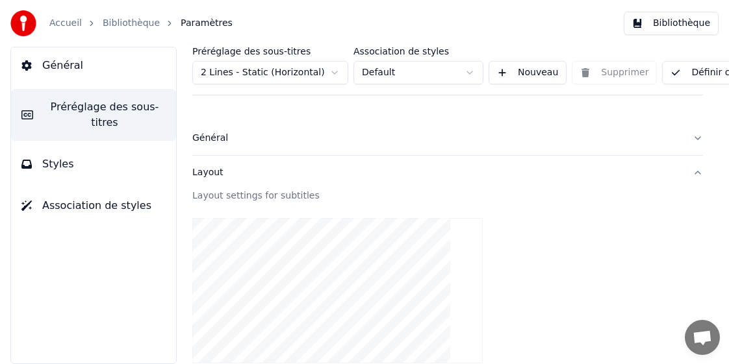
click at [682, 174] on button "Layout" at bounding box center [447, 173] width 510 height 34
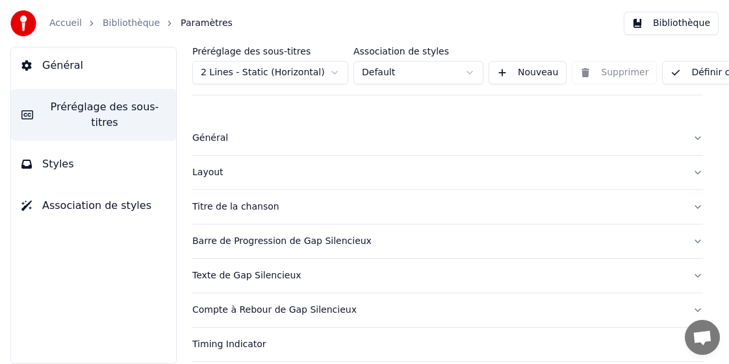
click at [674, 240] on button "Barre de Progression de Gap Silencieux" at bounding box center [447, 242] width 510 height 34
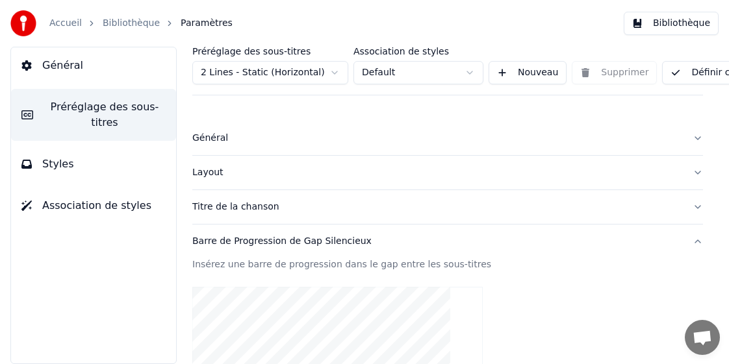
click at [675, 240] on button "Barre de Progression de Gap Silencieux" at bounding box center [447, 242] width 510 height 34
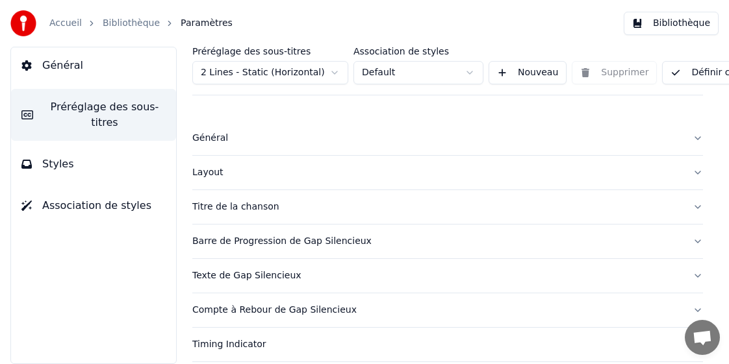
scroll to position [65, 0]
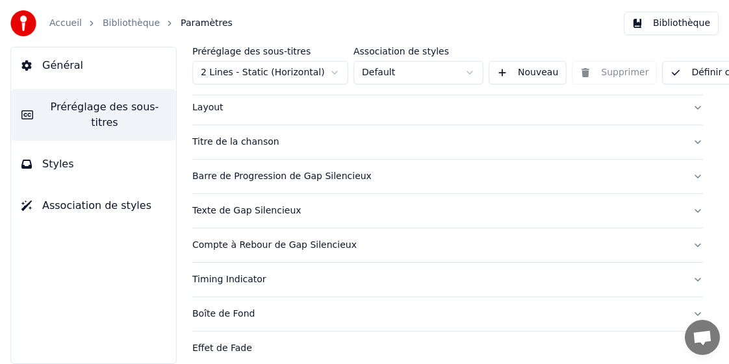
click at [683, 207] on button "Texte de Gap Silencieux" at bounding box center [447, 211] width 510 height 34
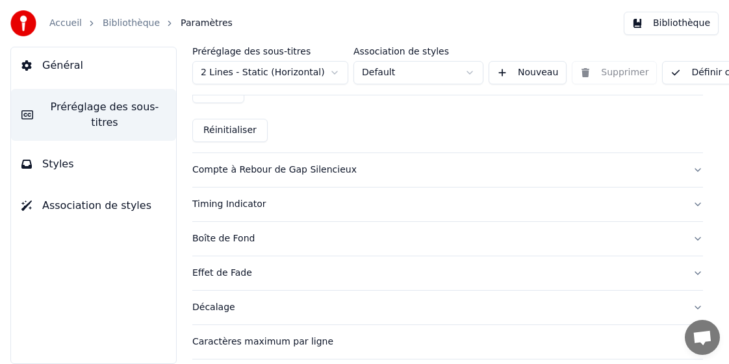
scroll to position [714, 0]
click at [286, 204] on div "Timing Indicator" at bounding box center [437, 203] width 490 height 13
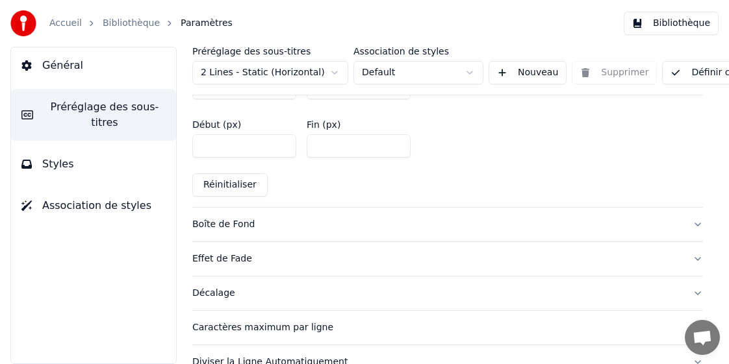
scroll to position [719, 0]
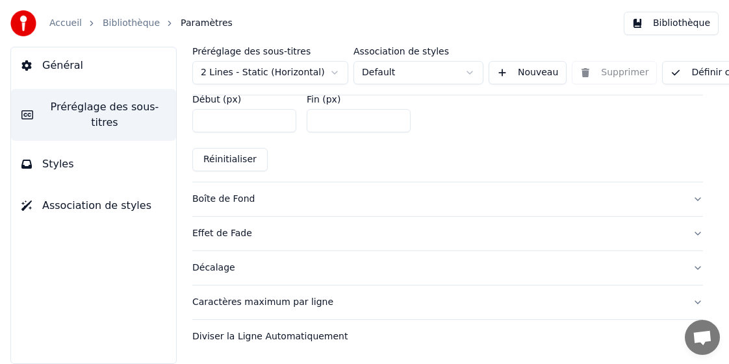
click at [357, 330] on div "Diviser la Ligne Automatiquement" at bounding box center [437, 336] width 490 height 13
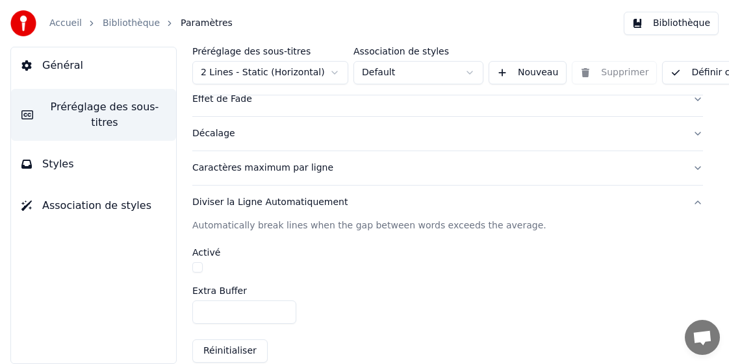
scroll to position [279, 0]
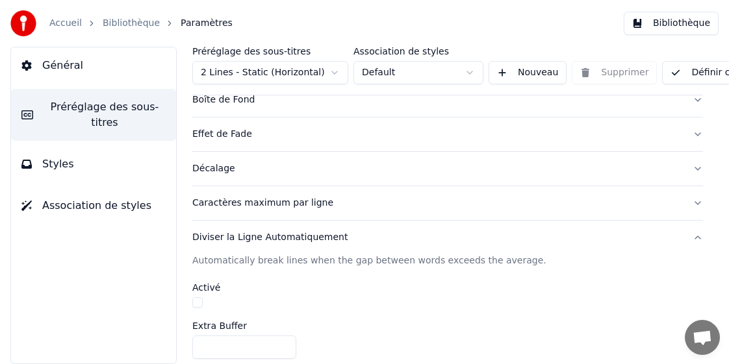
click at [371, 207] on div "Caractères maximum par ligne" at bounding box center [437, 203] width 490 height 13
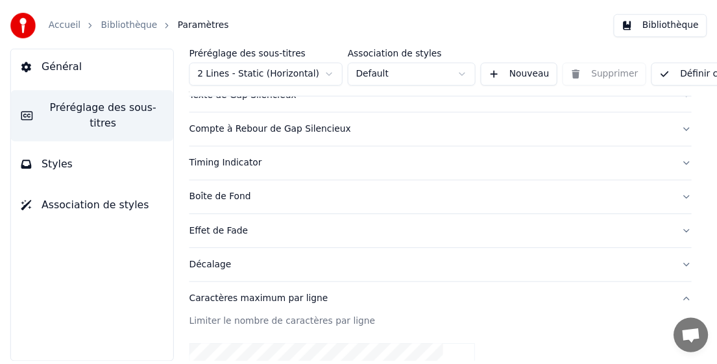
scroll to position [0, 0]
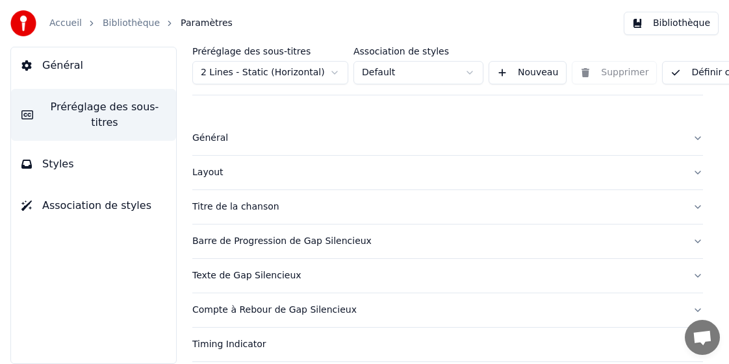
drag, startPoint x: 360, startPoint y: 3, endPoint x: 205, endPoint y: 108, distance: 186.9
click at [205, 108] on div "Accueil Bibliothèque Paramètres Bibliothèque Général Préréglage des sous-titres…" at bounding box center [364, 182] width 729 height 364
click at [71, 19] on link "Accueil" at bounding box center [65, 23] width 32 height 13
